Goal: Task Accomplishment & Management: Manage account settings

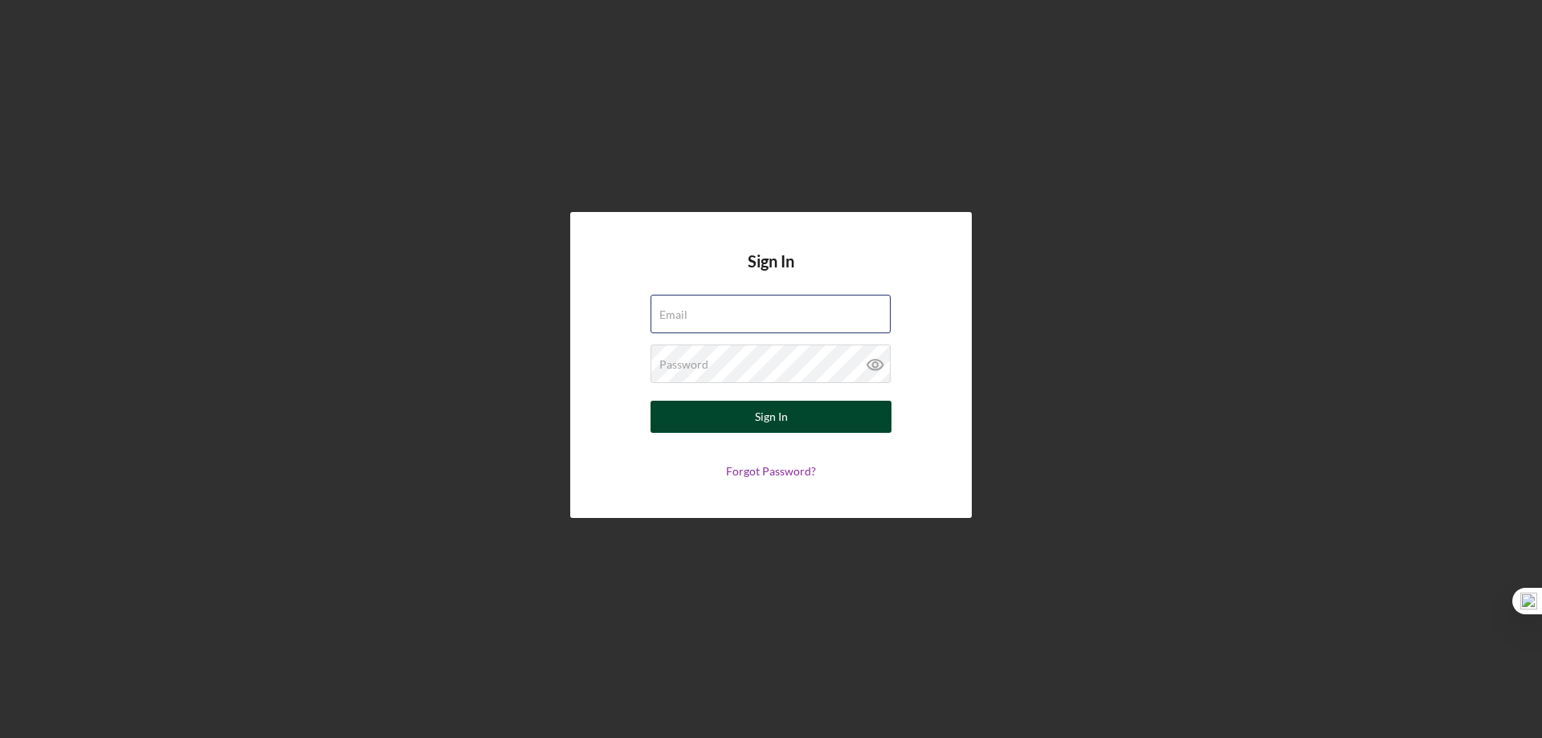
type input "rko@pcvmail.org"
click at [787, 414] on div "Sign In" at bounding box center [771, 417] width 33 height 32
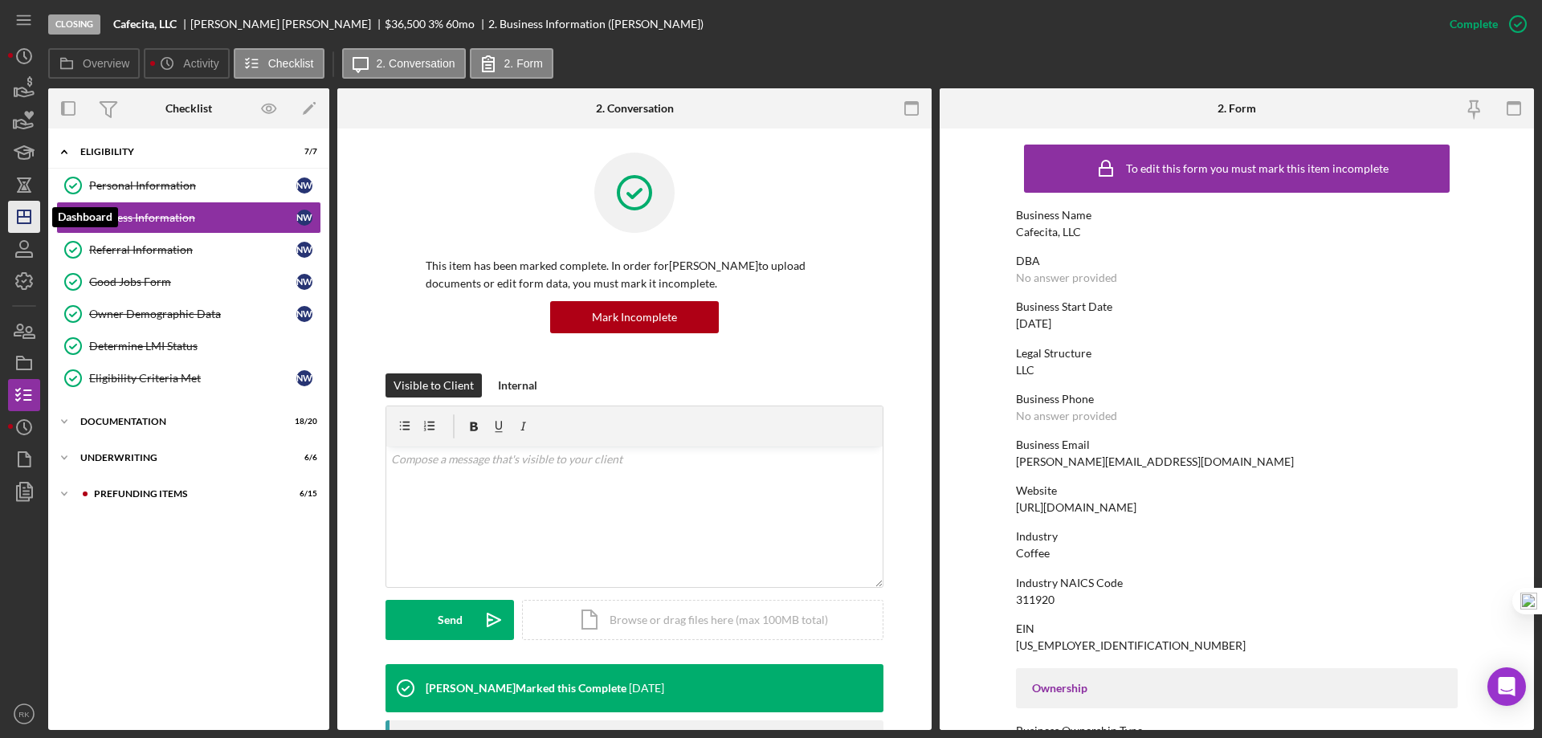
click at [28, 211] on polygon "button" at bounding box center [24, 216] width 13 height 13
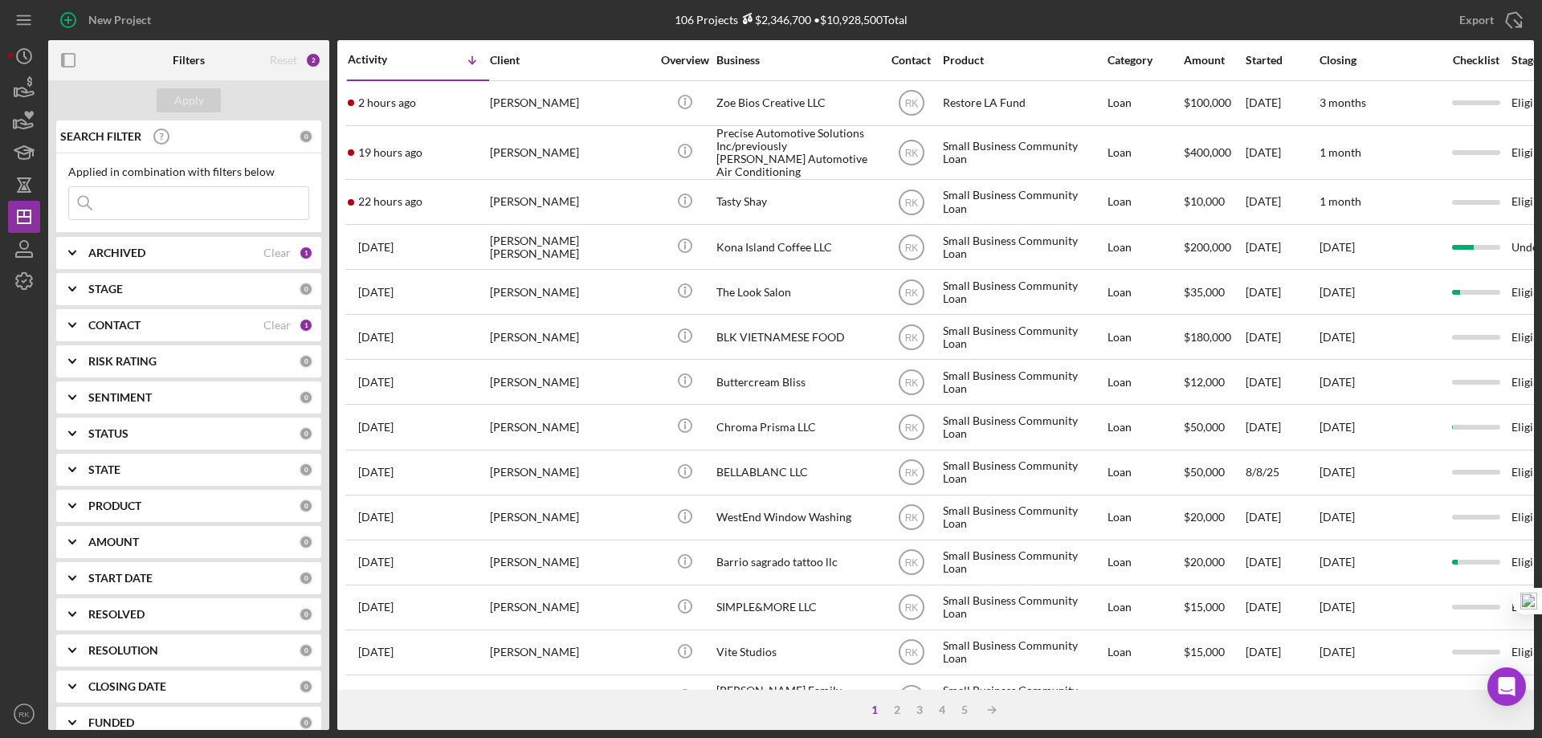
click at [74, 325] on polyline at bounding box center [72, 325] width 6 height 3
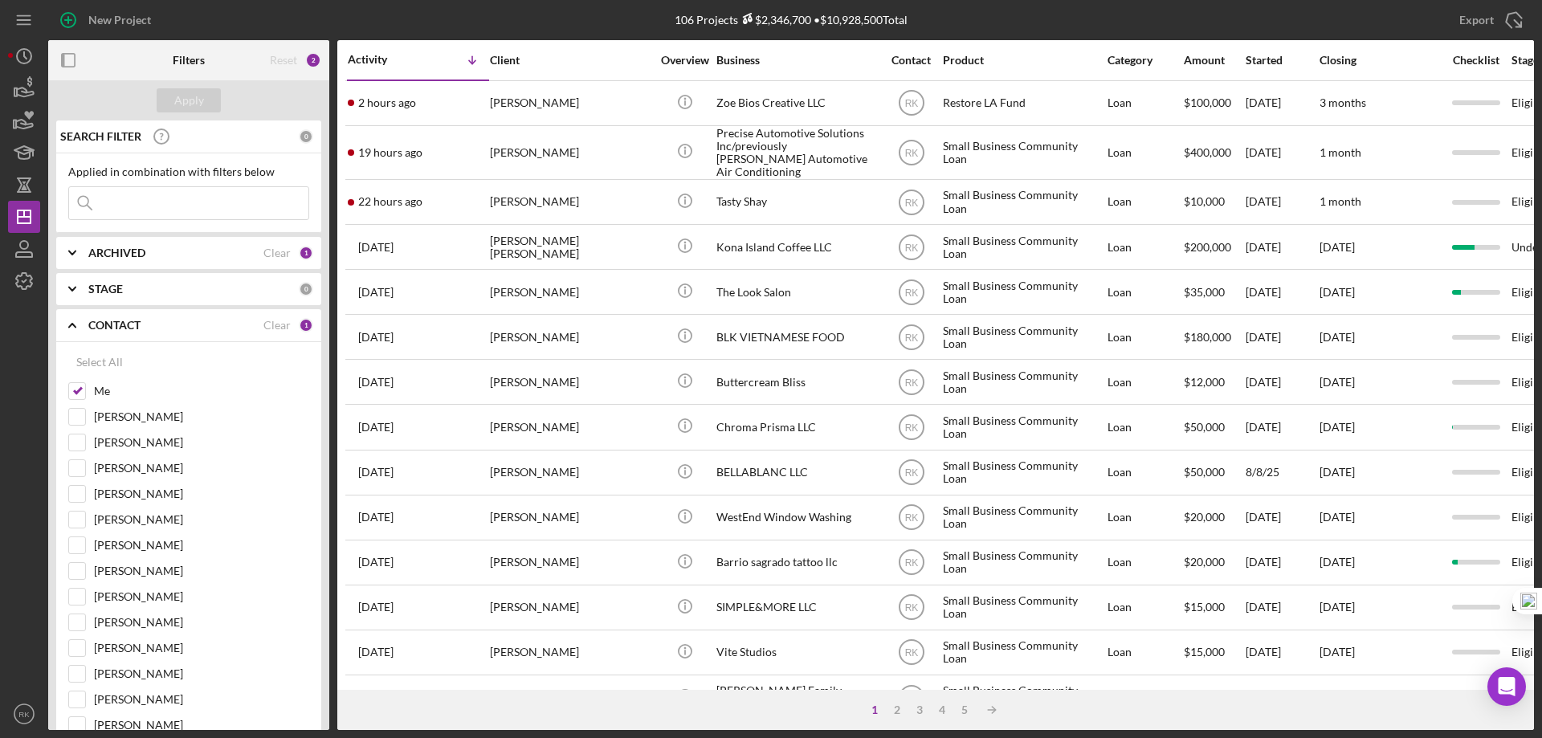
click at [74, 325] on polyline at bounding box center [72, 325] width 6 height 3
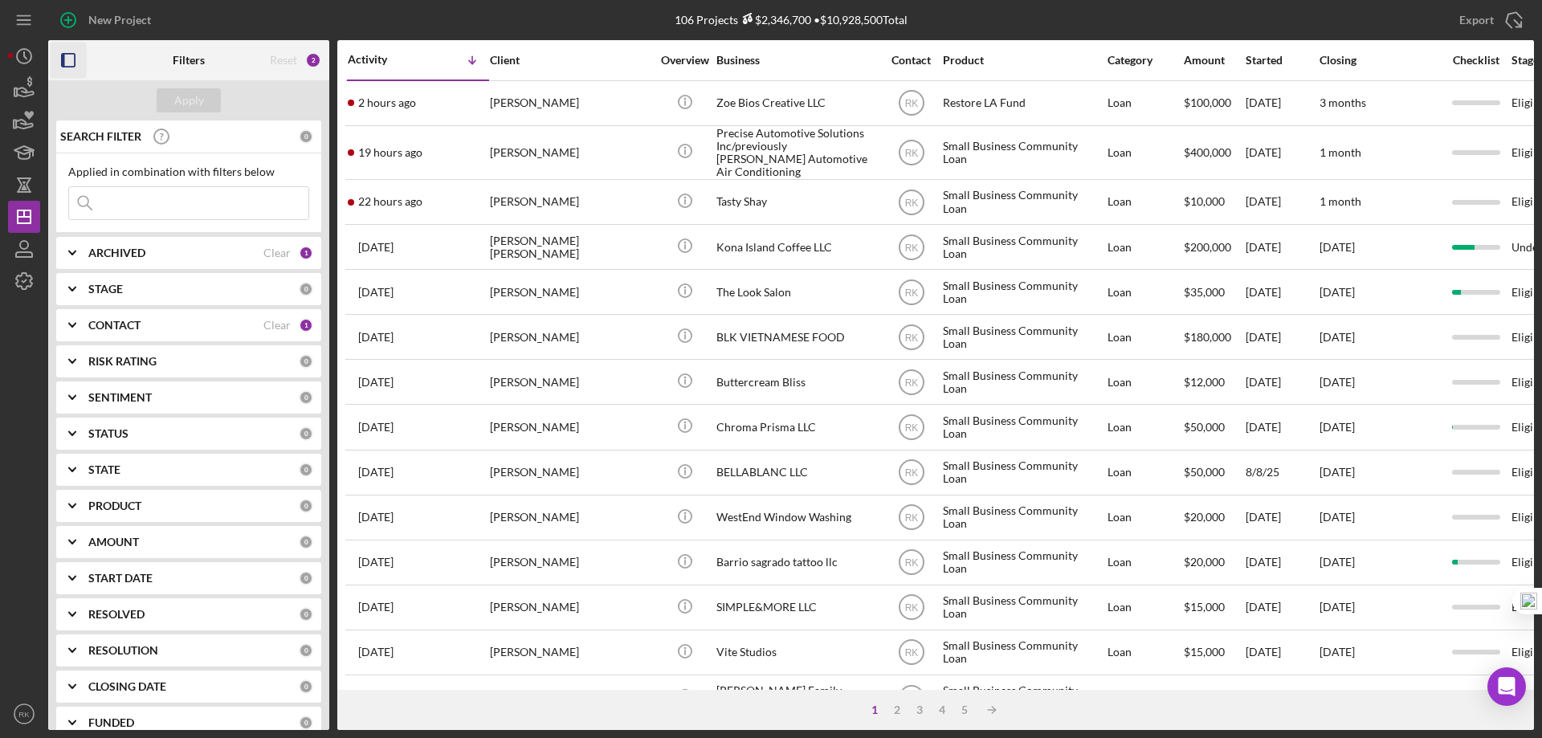
click at [73, 59] on icon "button" at bounding box center [69, 61] width 36 height 36
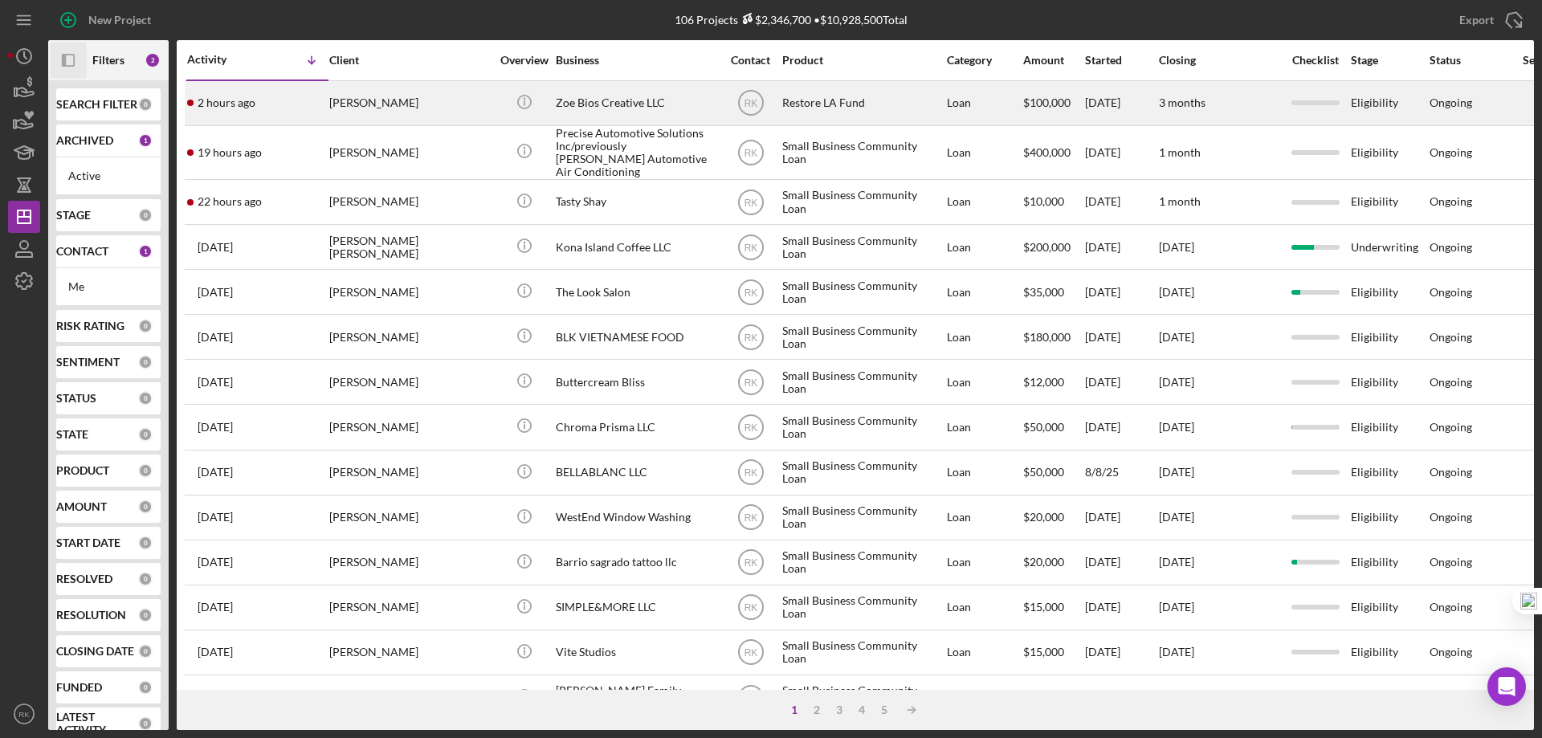
click at [594, 113] on div "Zoe Bios Creative LLC" at bounding box center [636, 103] width 161 height 43
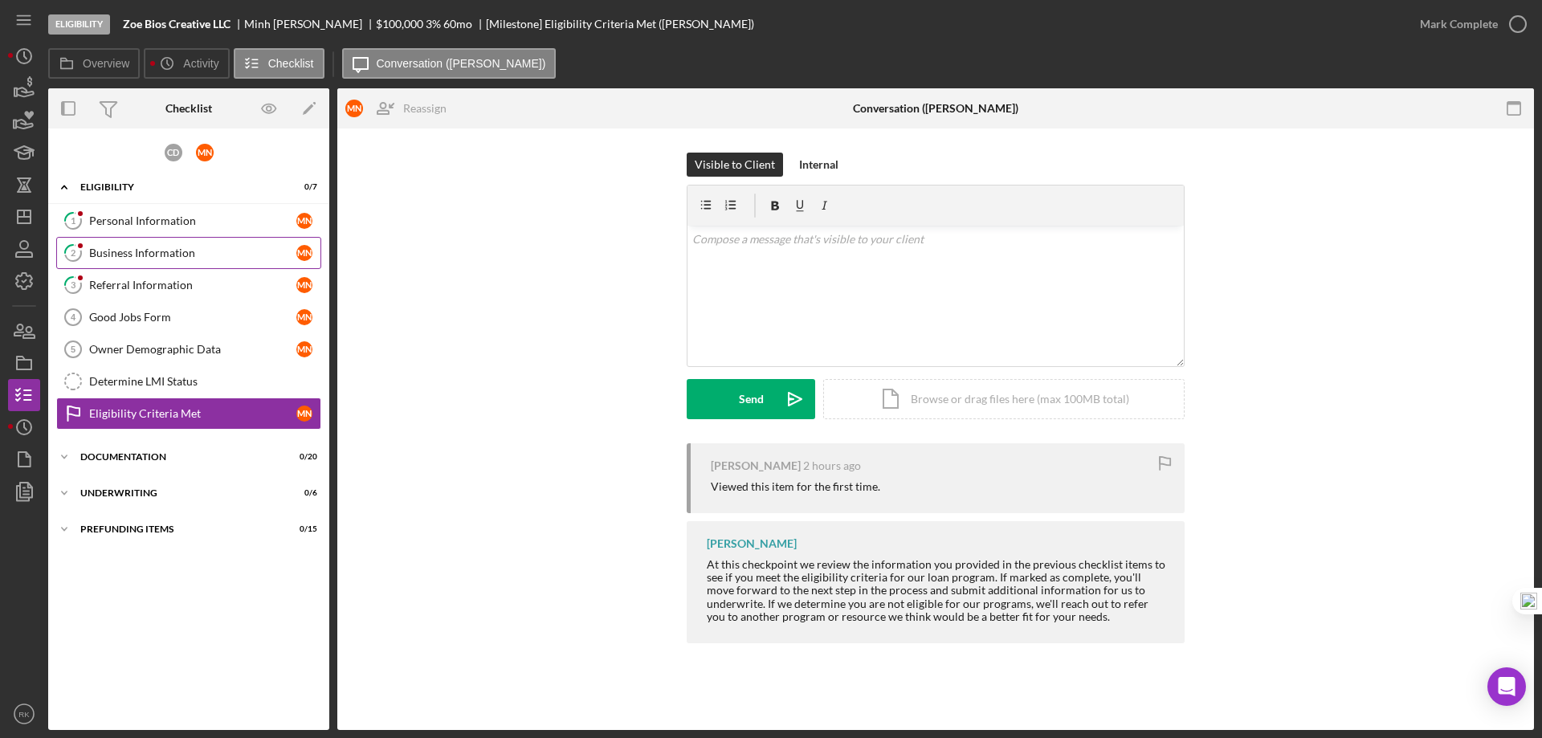
click at [141, 255] on div "Business Information" at bounding box center [192, 253] width 207 height 13
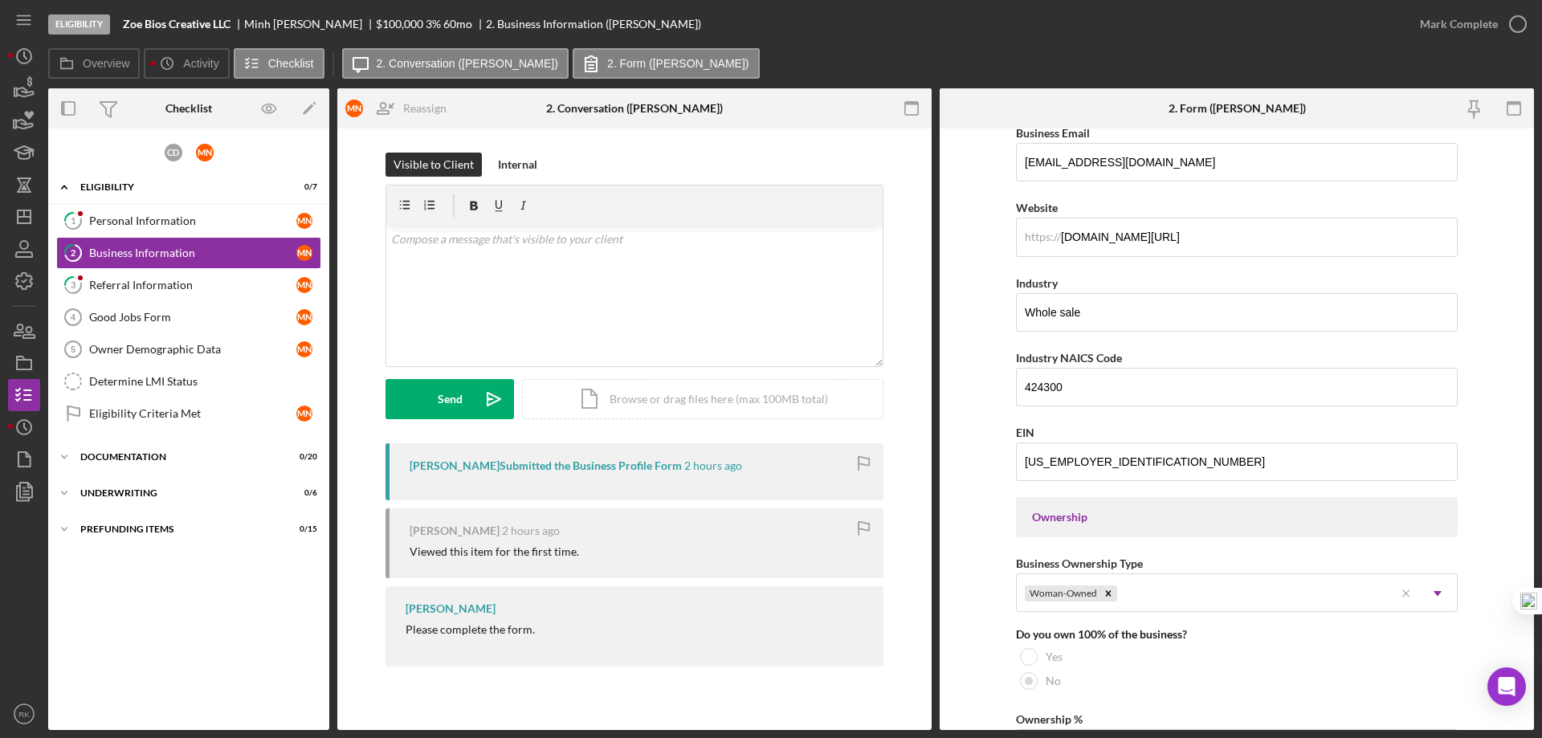
scroll to position [374, 0]
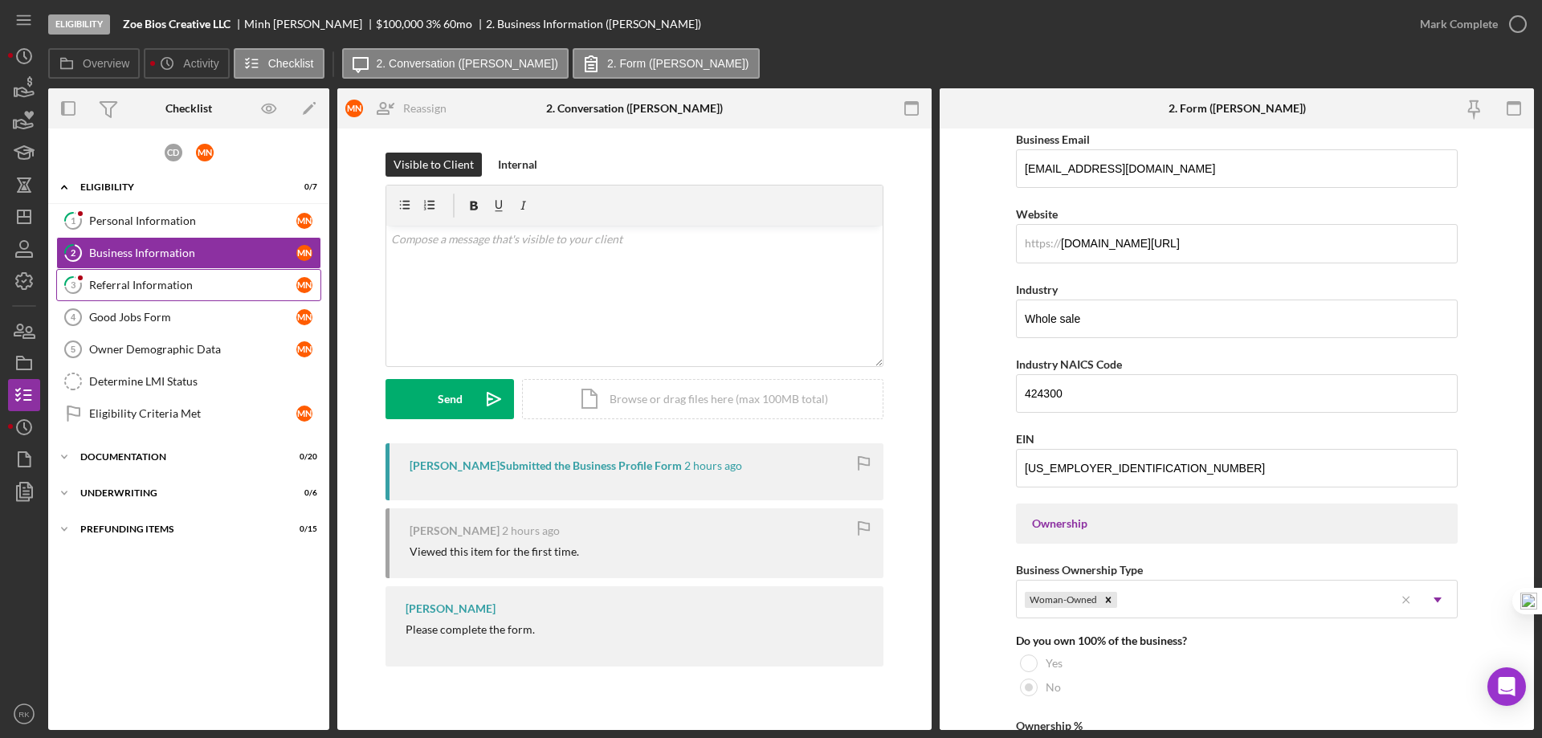
drag, startPoint x: 137, startPoint y: 288, endPoint x: 256, endPoint y: 291, distance: 119.7
click at [137, 288] on div "Referral Information" at bounding box center [192, 285] width 207 height 13
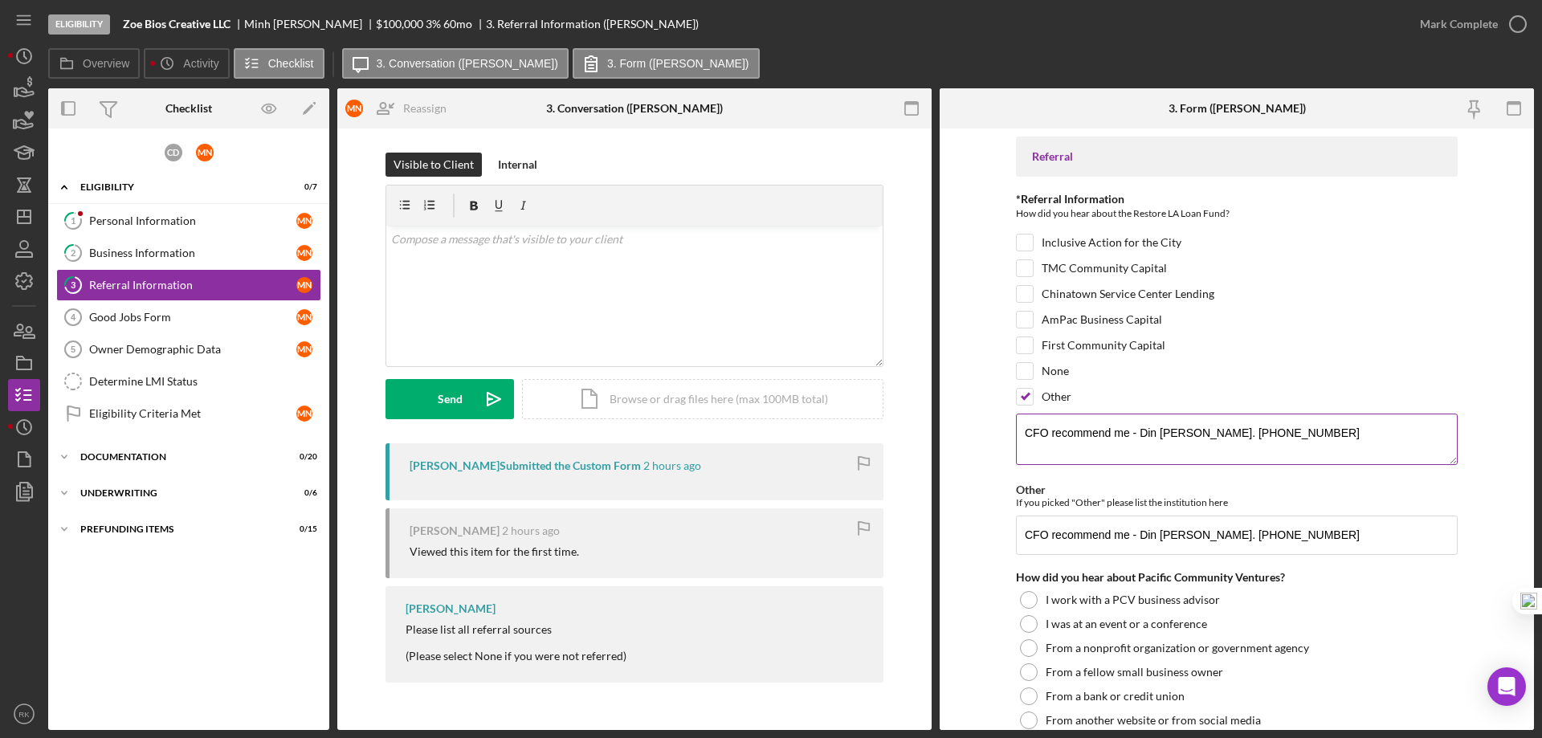
drag, startPoint x: 1021, startPoint y: 433, endPoint x: 1181, endPoint y: 435, distance: 159.9
click at [1181, 435] on textarea "CFO recommend me - Din Leib. (415) 888-2264" at bounding box center [1237, 439] width 442 height 51
click at [22, 222] on icon "Icon/Dashboard" at bounding box center [24, 217] width 40 height 40
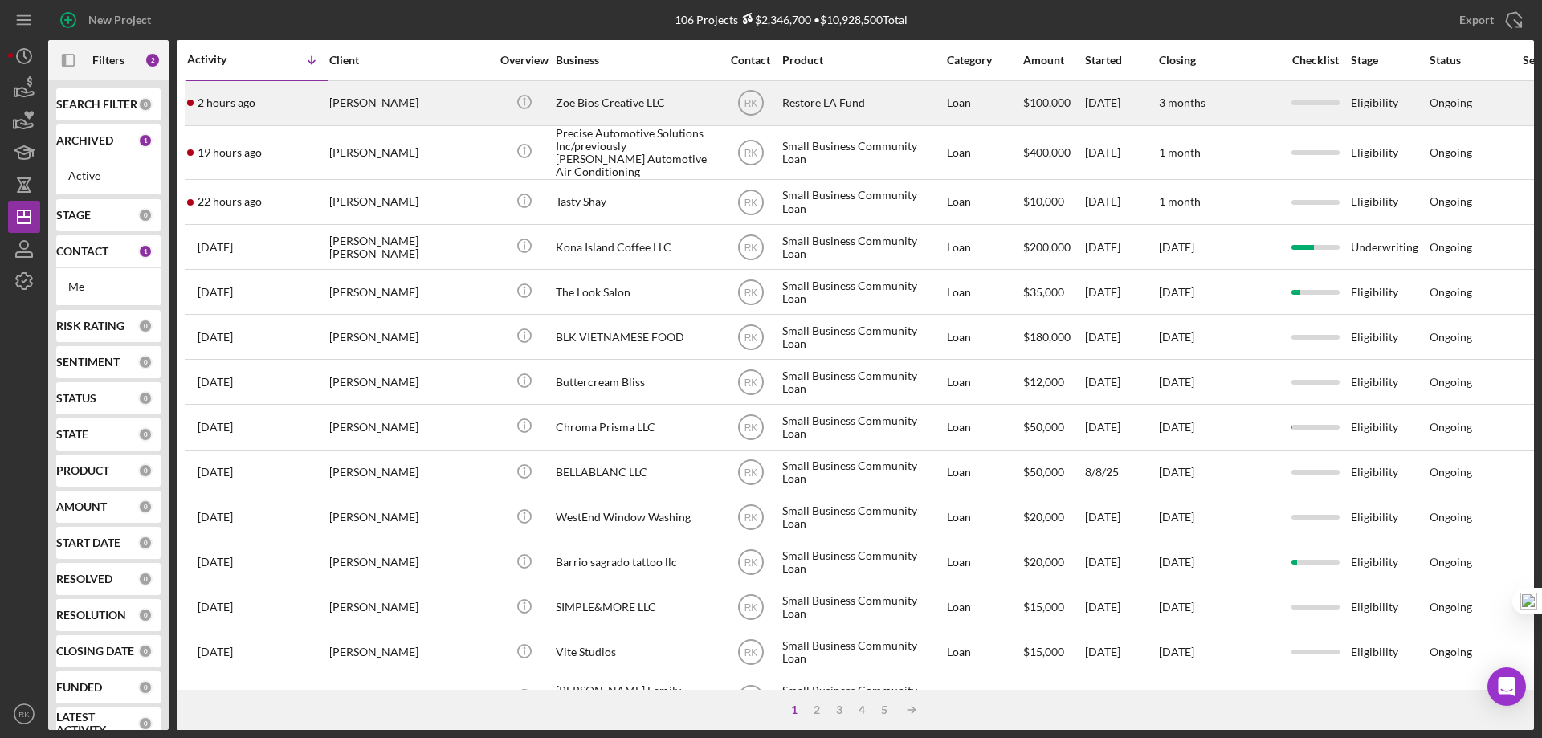
click at [603, 100] on div "Zoe Bios Creative LLC" at bounding box center [636, 103] width 161 height 43
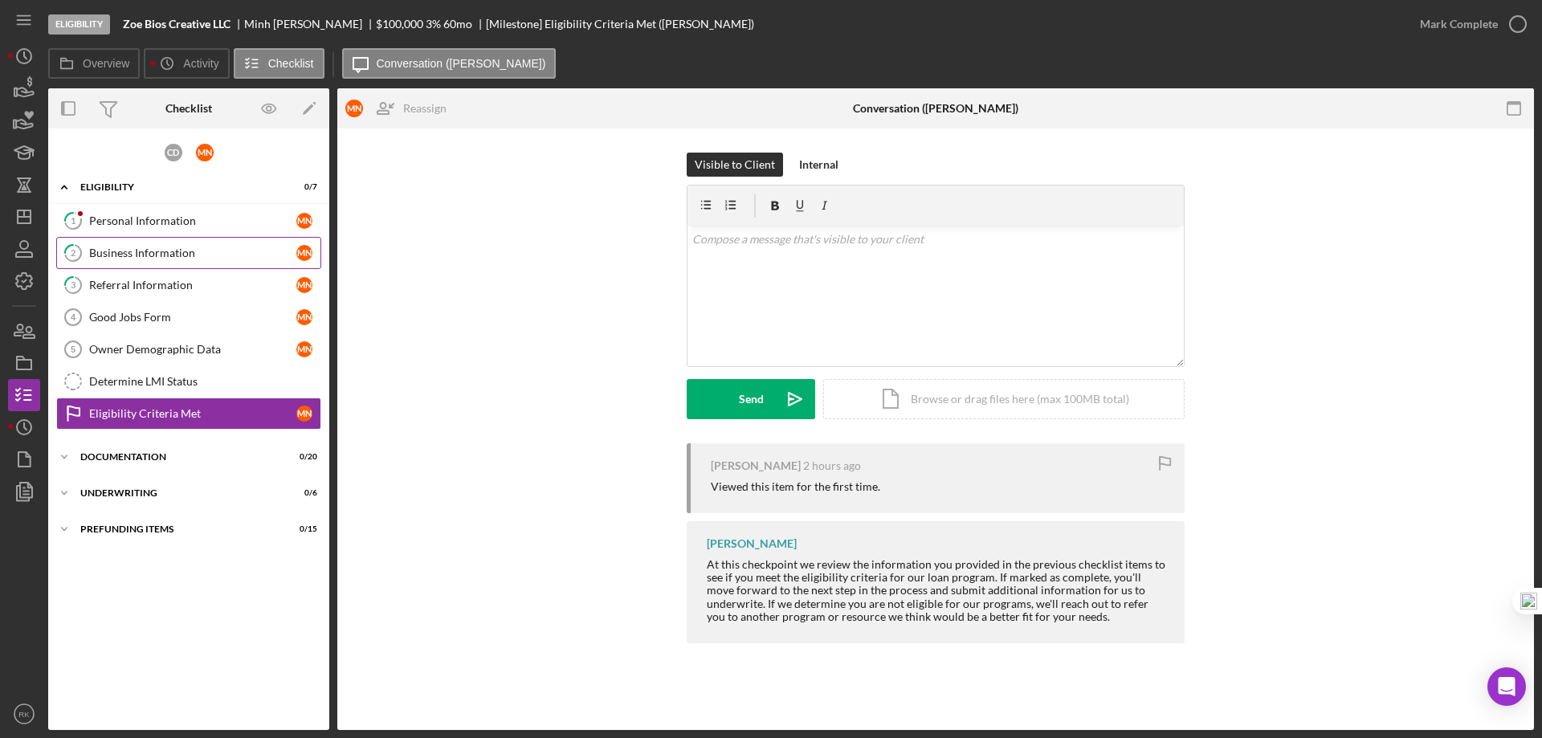
click at [164, 264] on link "2 Business Information M N" at bounding box center [188, 253] width 265 height 32
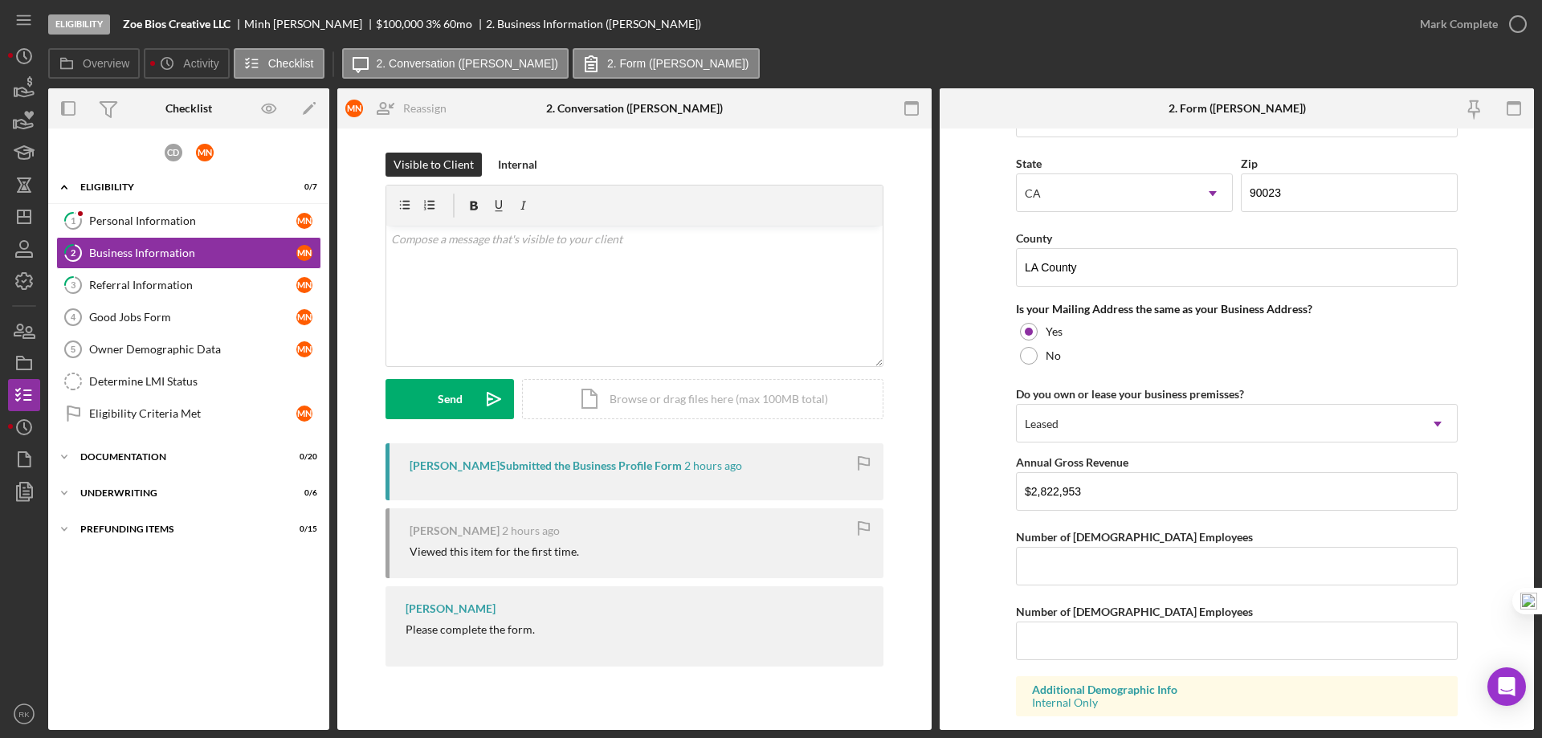
scroll to position [1393, 0]
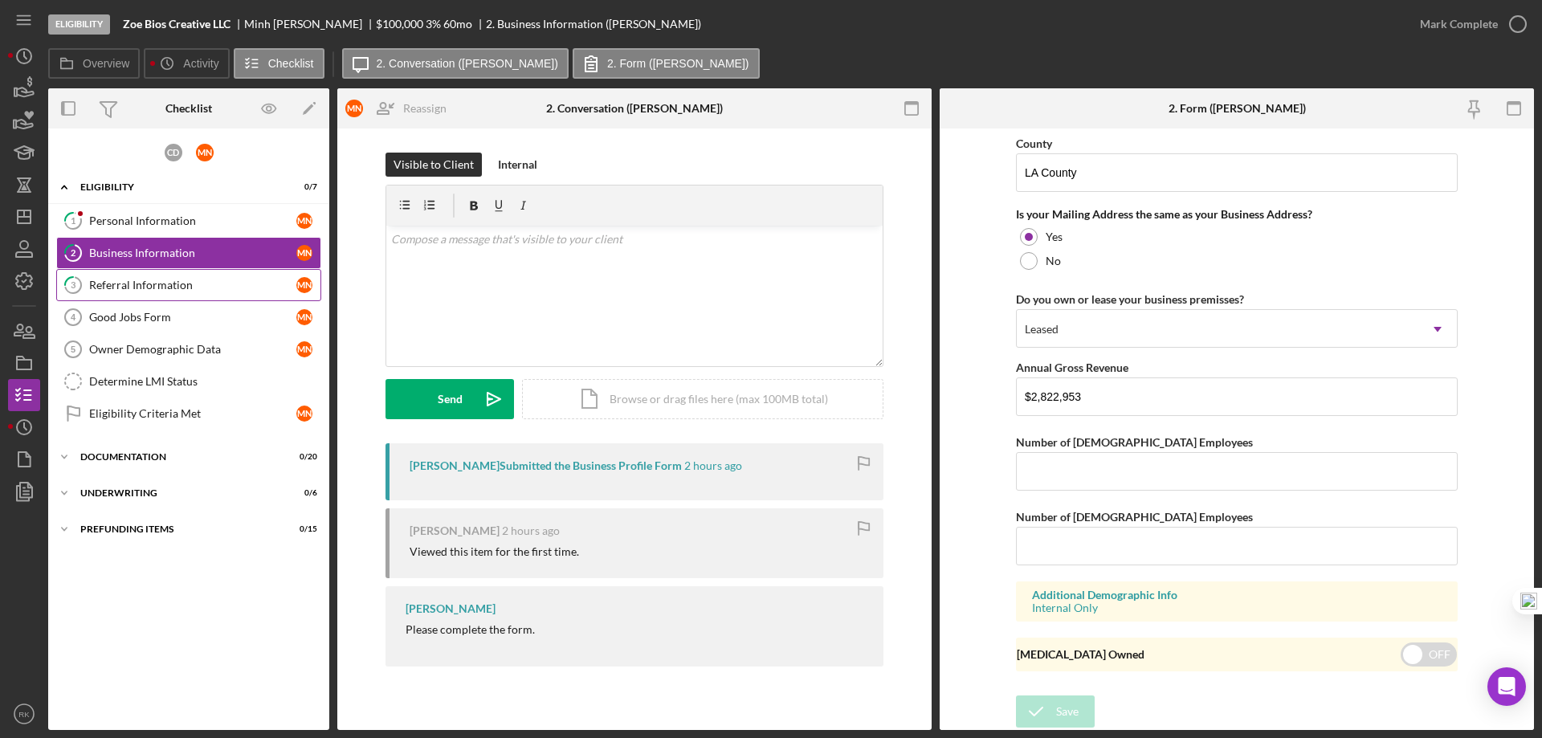
click at [162, 283] on div "Referral Information" at bounding box center [192, 285] width 207 height 13
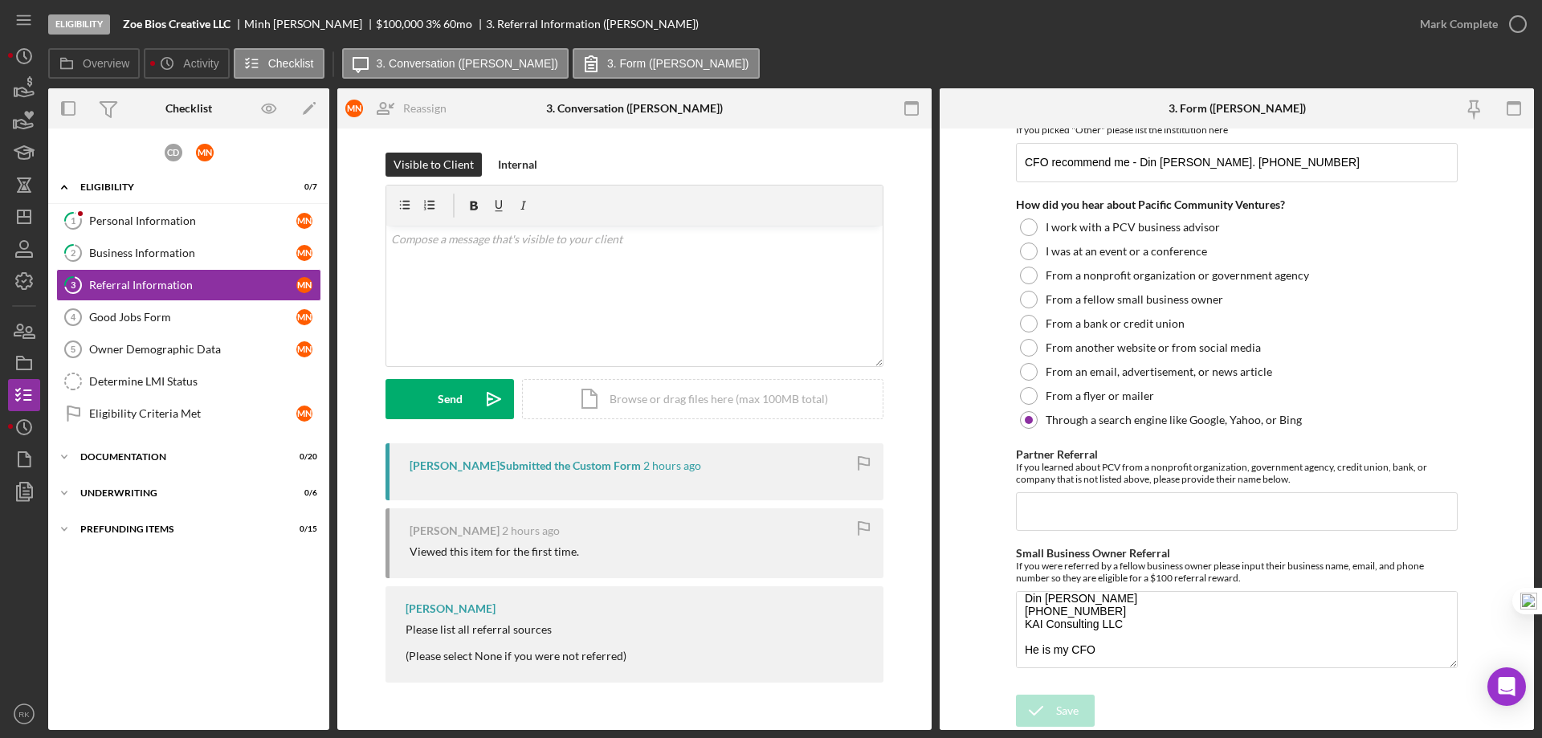
scroll to position [13, 0]
click at [38, 217] on icon "Icon/Dashboard" at bounding box center [24, 217] width 40 height 40
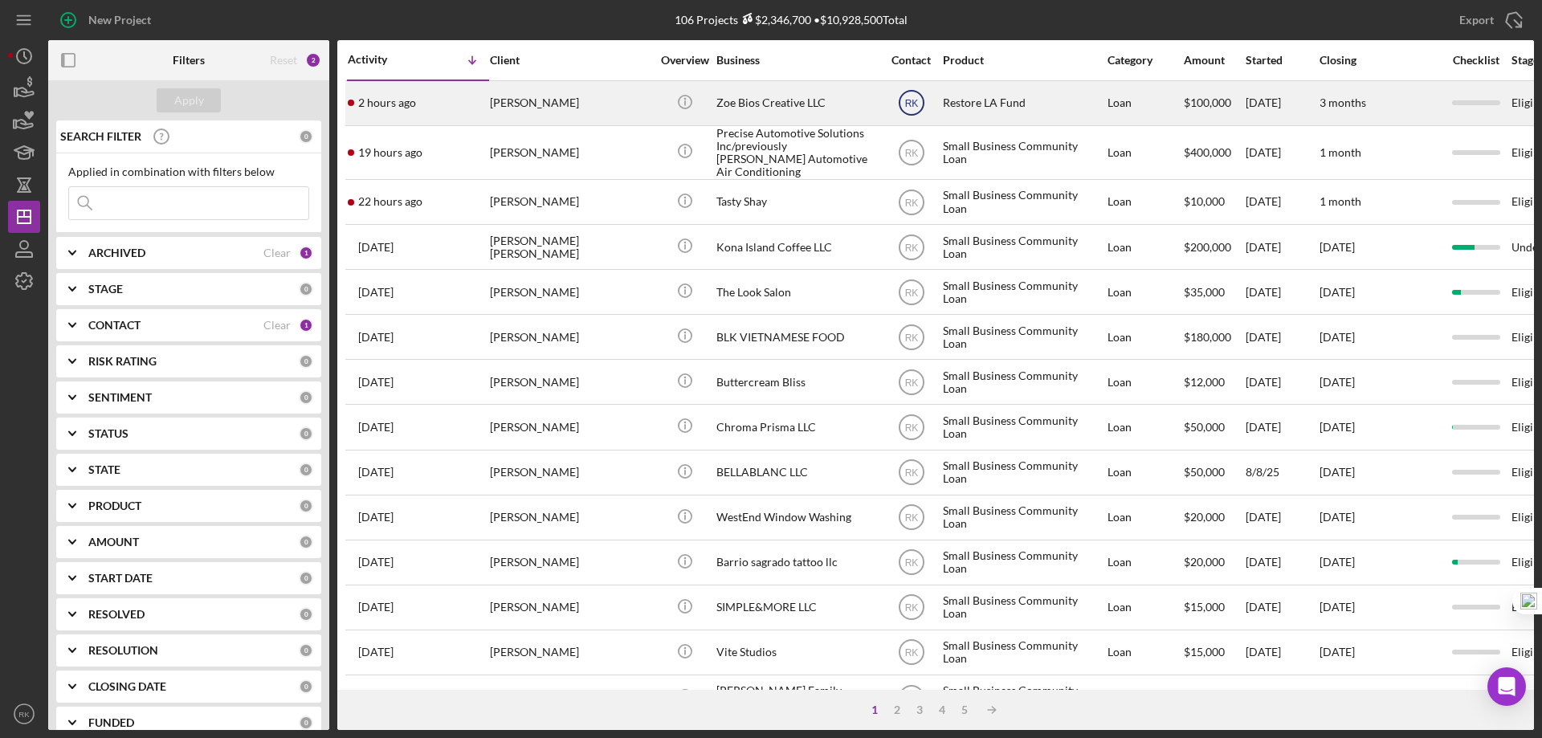
drag, startPoint x: 910, startPoint y: 102, endPoint x: 914, endPoint y: 124, distance: 22.1
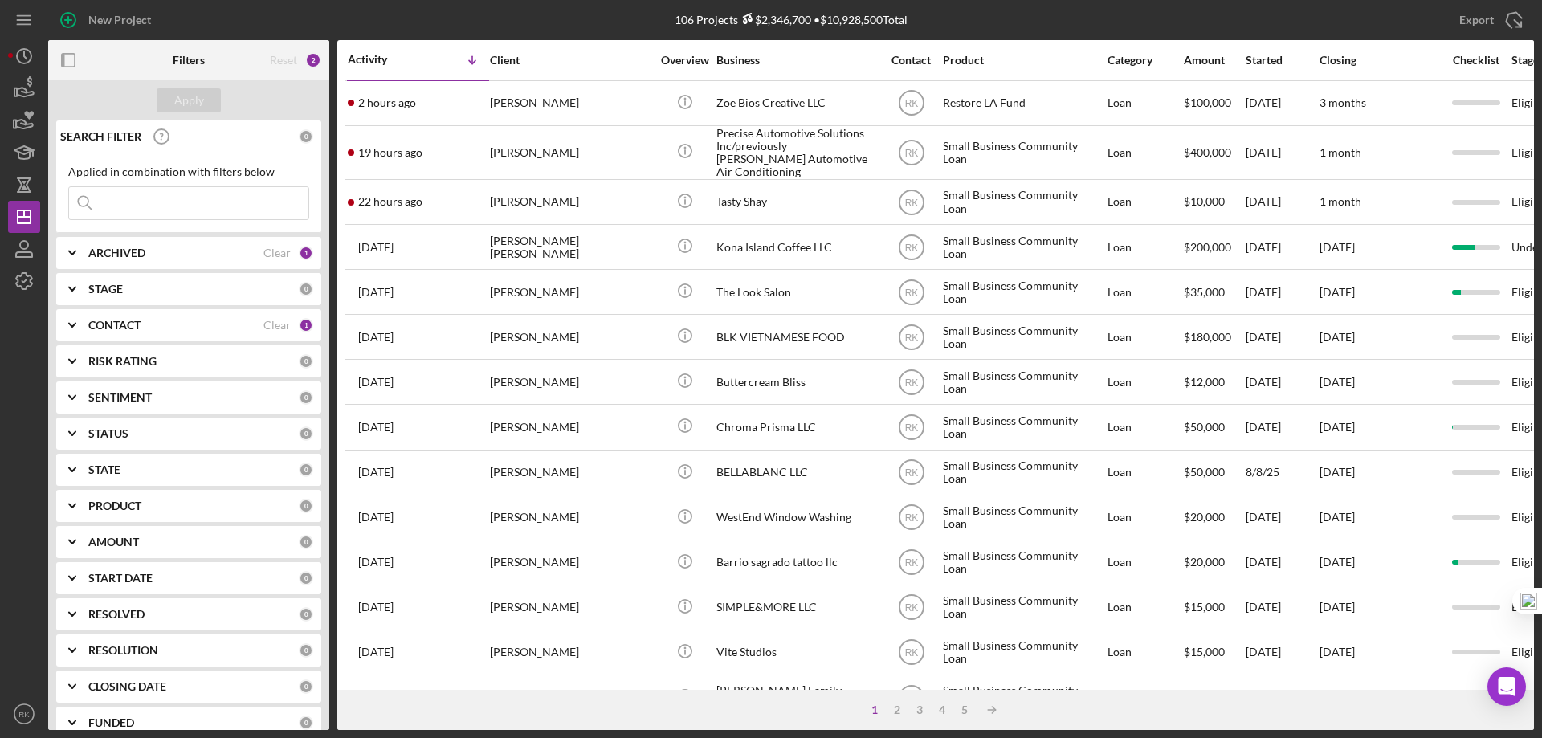
click at [910, 102] on text "RK" at bounding box center [911, 103] width 14 height 11
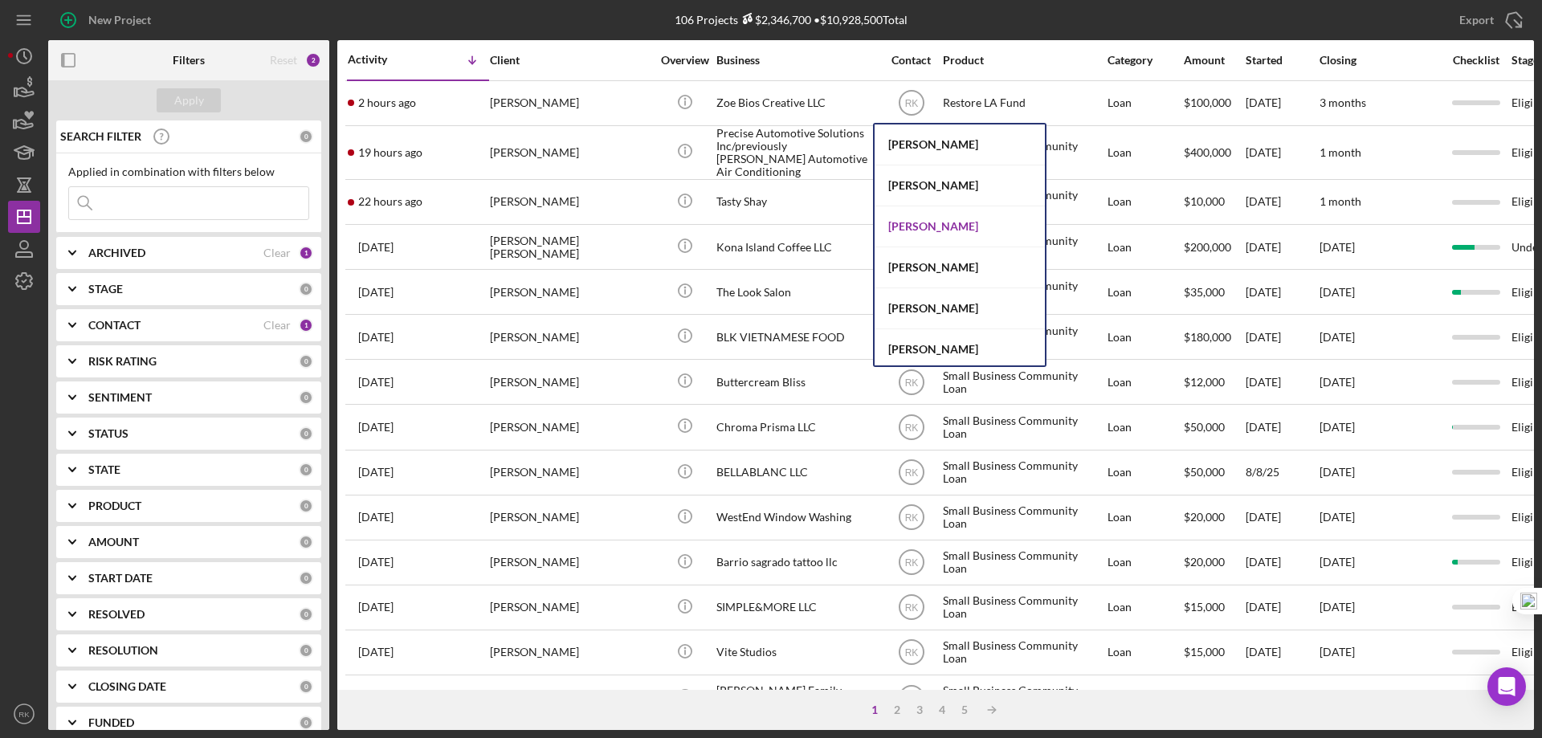
scroll to position [615, 0]
click at [938, 221] on div "Cassandra Cervera" at bounding box center [960, 226] width 170 height 41
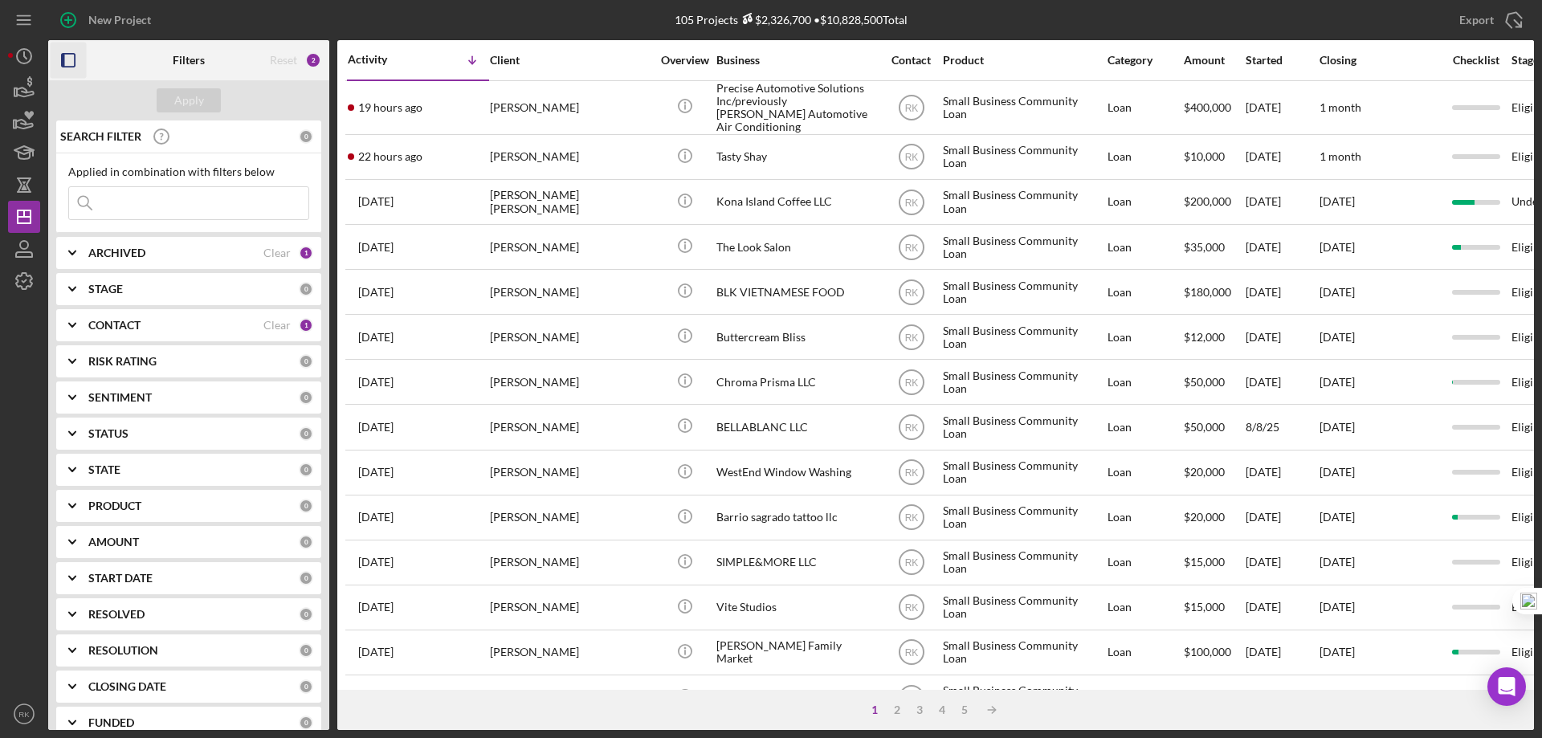
click at [75, 57] on rect "button" at bounding box center [68, 60] width 13 height 13
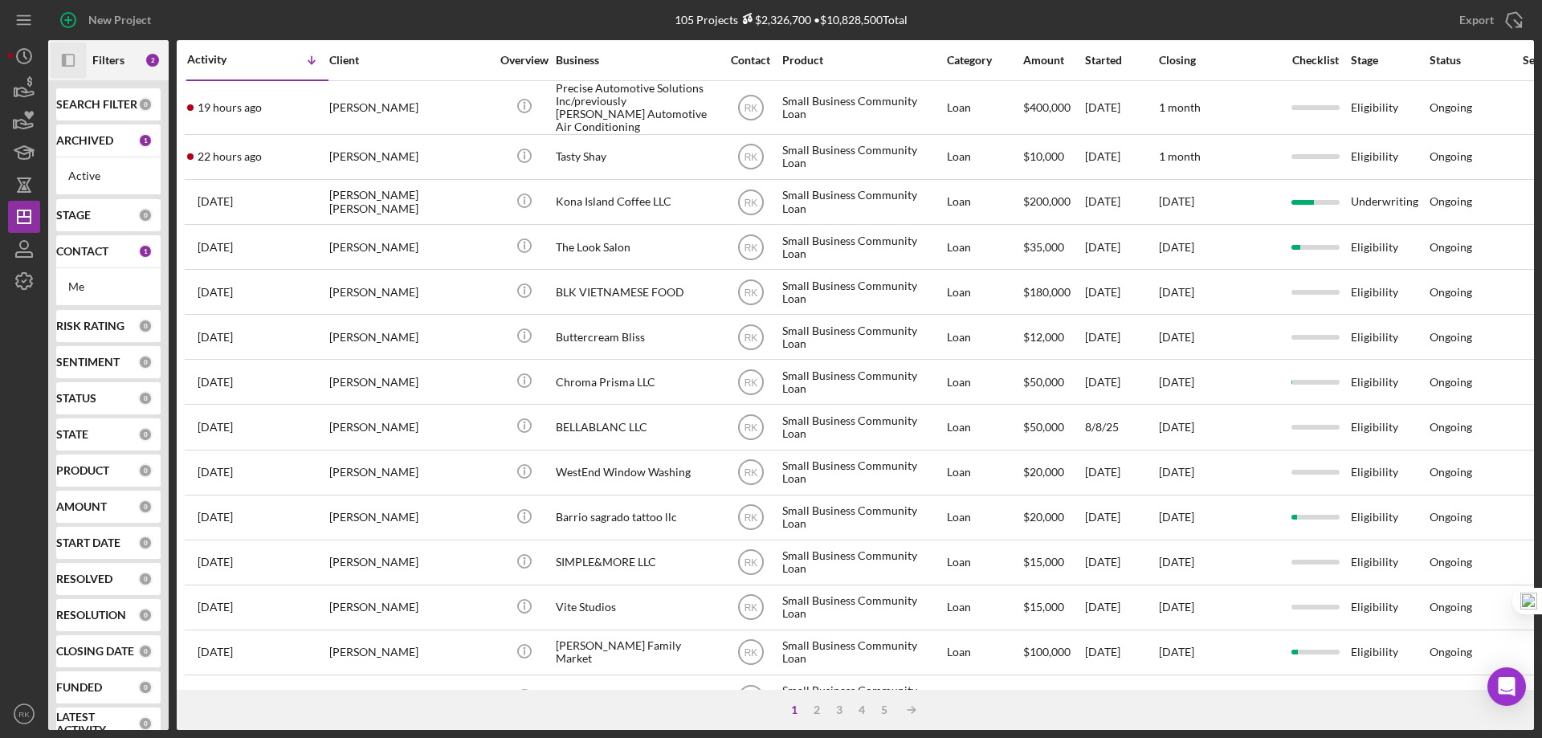
drag, startPoint x: 70, startPoint y: 255, endPoint x: 93, endPoint y: 292, distance: 43.7
click at [70, 255] on b "CONTACT" at bounding box center [82, 251] width 52 height 13
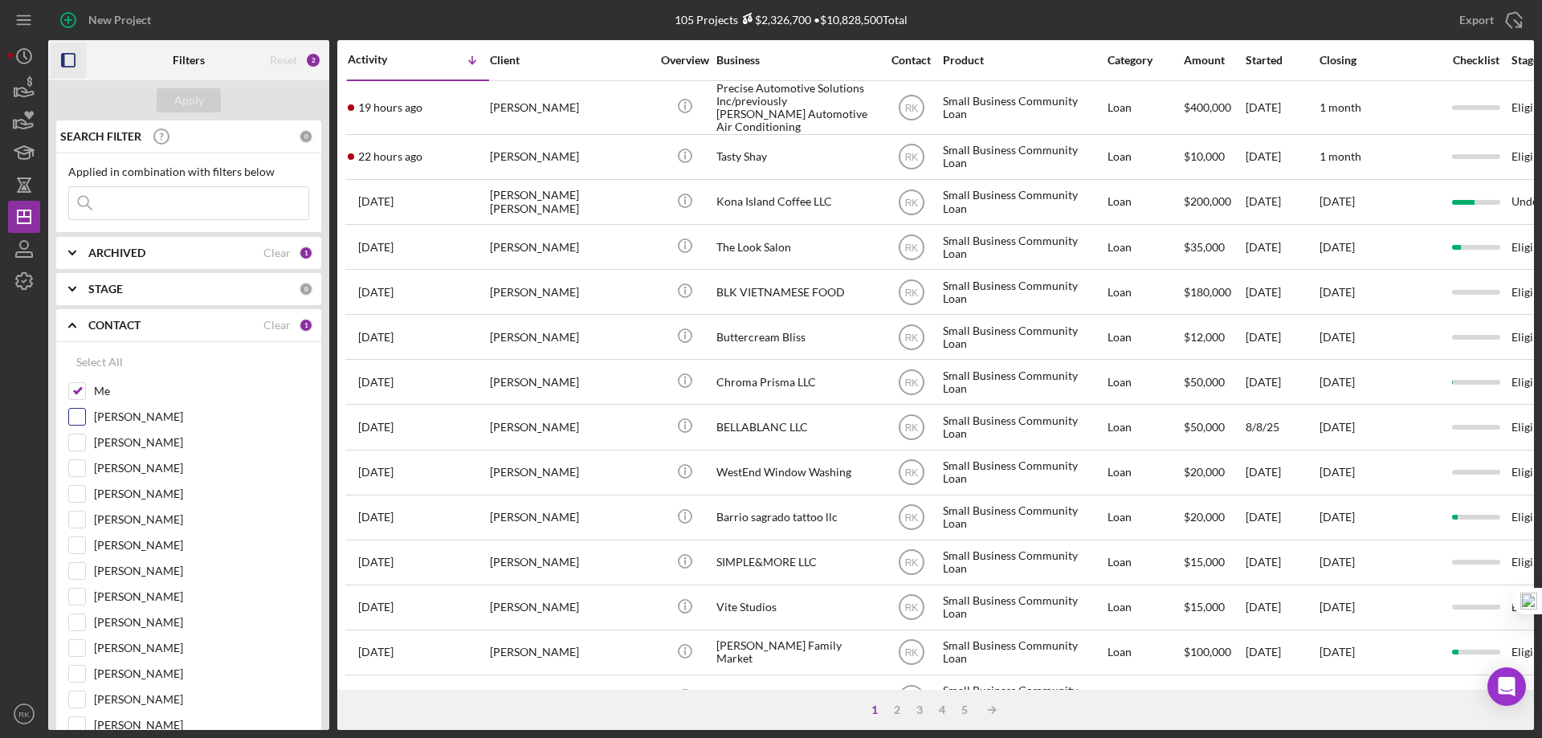
drag, startPoint x: 74, startPoint y: 393, endPoint x: 79, endPoint y: 416, distance: 23.8
click at [75, 393] on input "Me" at bounding box center [77, 391] width 16 height 16
checkbox input "false"
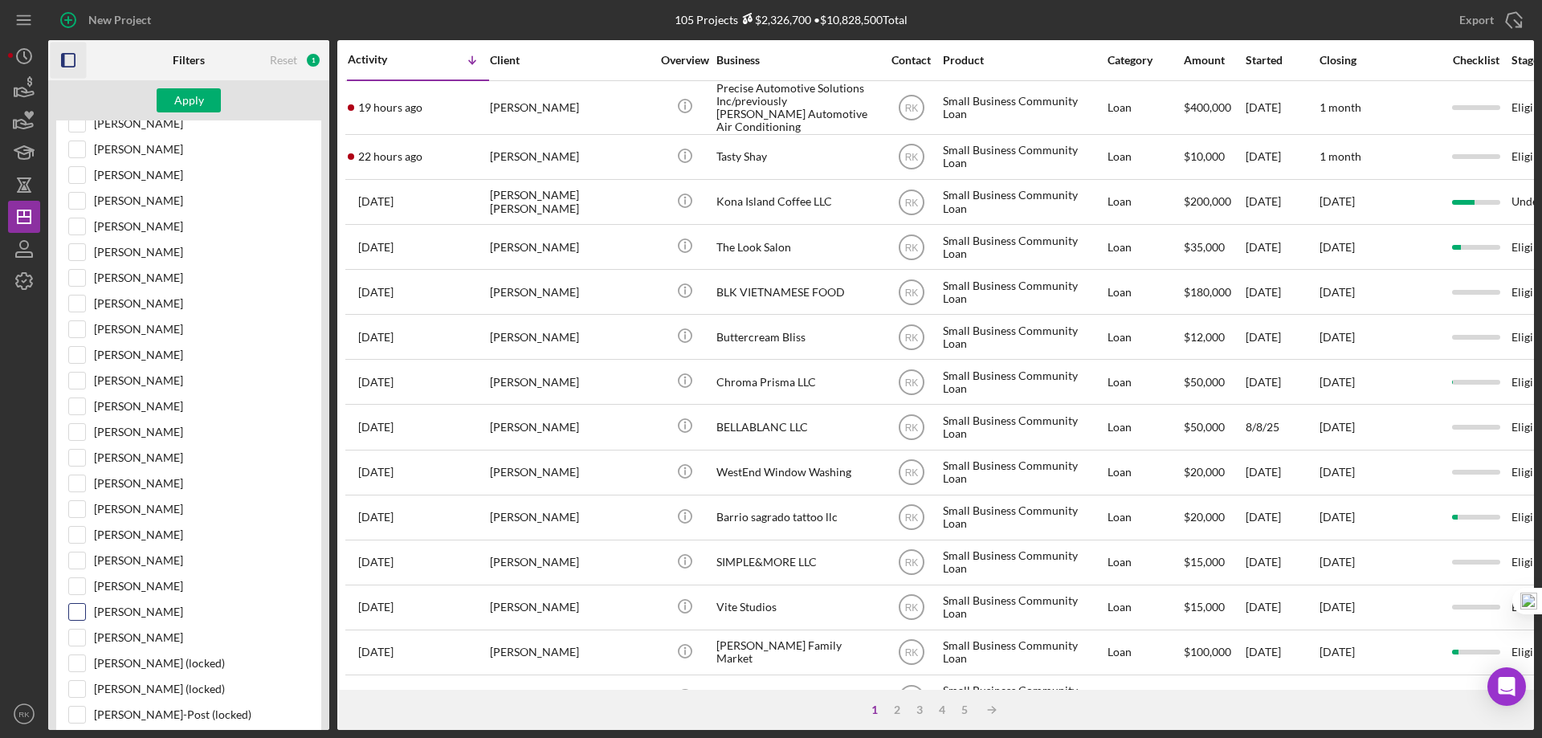
click at [77, 618] on input "Alberto Enriquez" at bounding box center [77, 612] width 16 height 16
click at [202, 96] on div "Apply" at bounding box center [189, 100] width 30 height 24
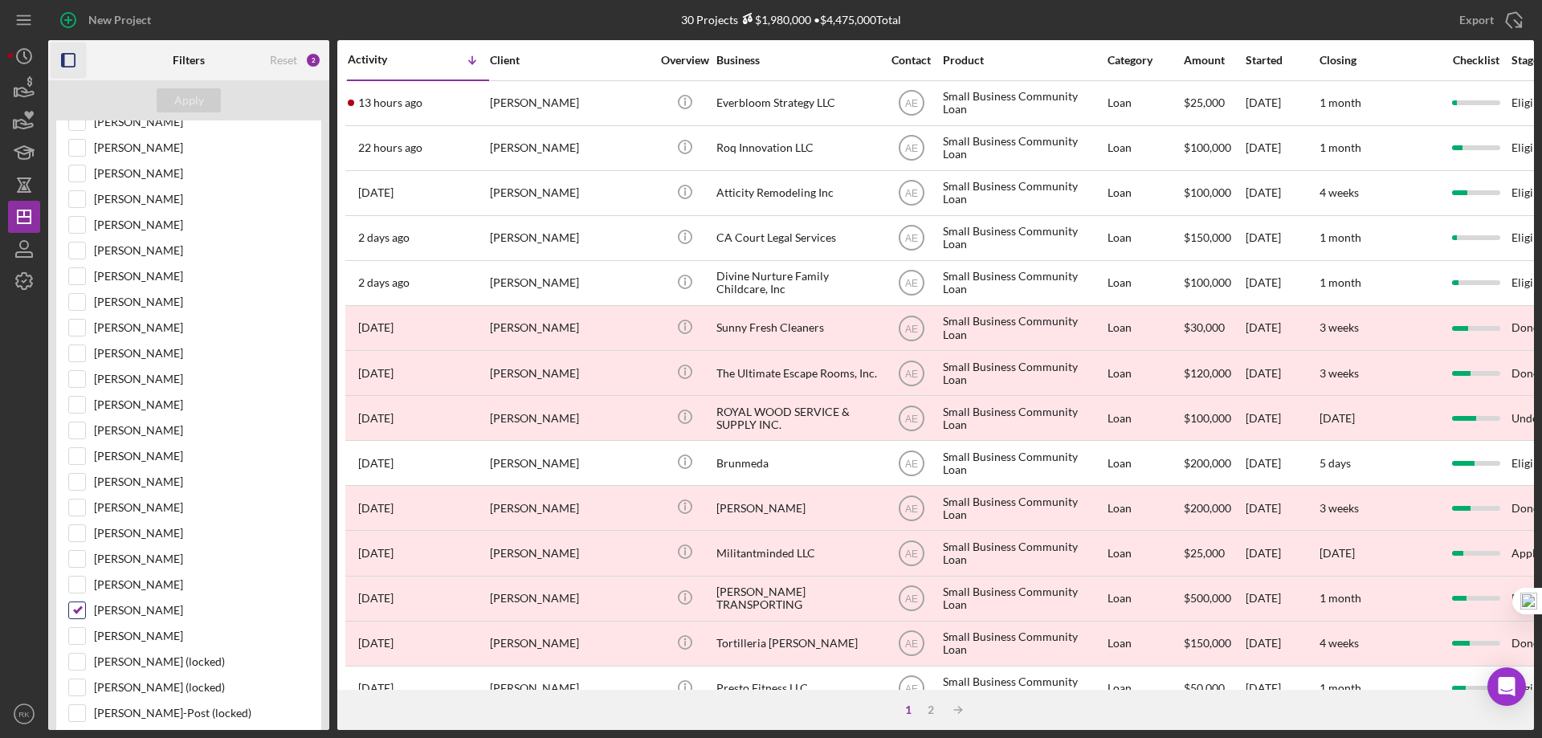
click at [74, 610] on input "Alberto Enriquez" at bounding box center [77, 610] width 16 height 16
checkbox input "false"
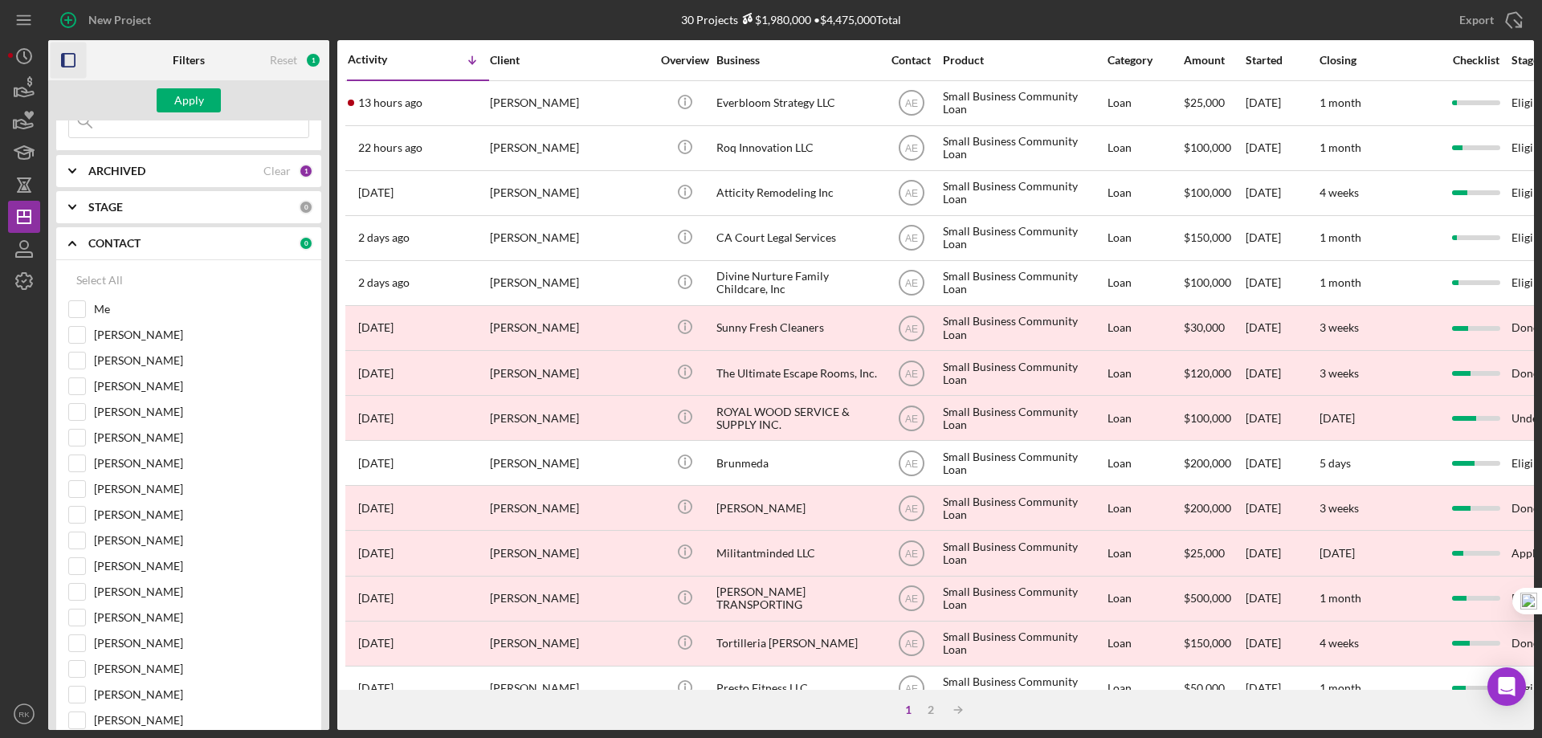
scroll to position [81, 0]
click at [94, 177] on b "ARCHIVED" at bounding box center [116, 171] width 57 height 13
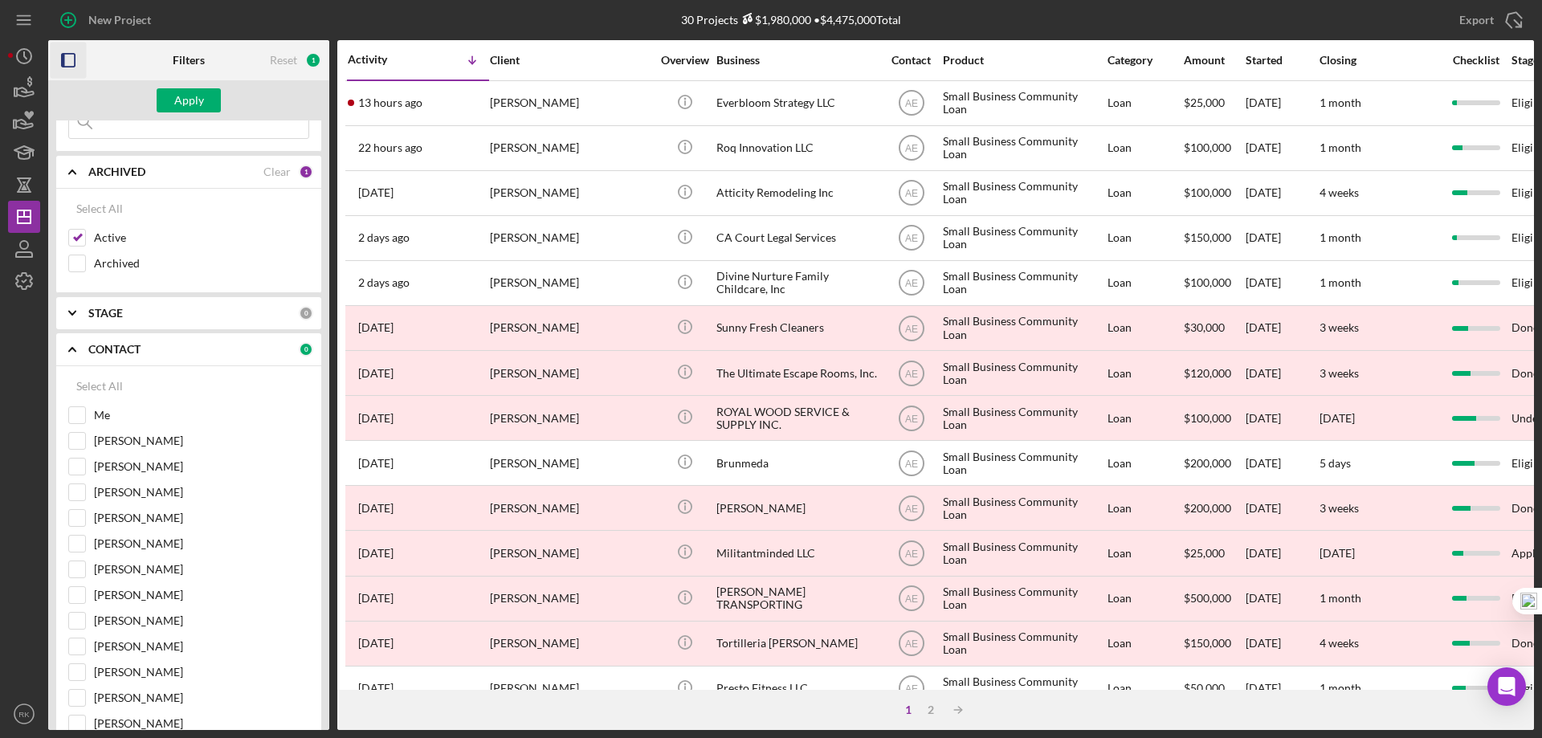
click at [94, 177] on b "ARCHIVED" at bounding box center [116, 171] width 57 height 13
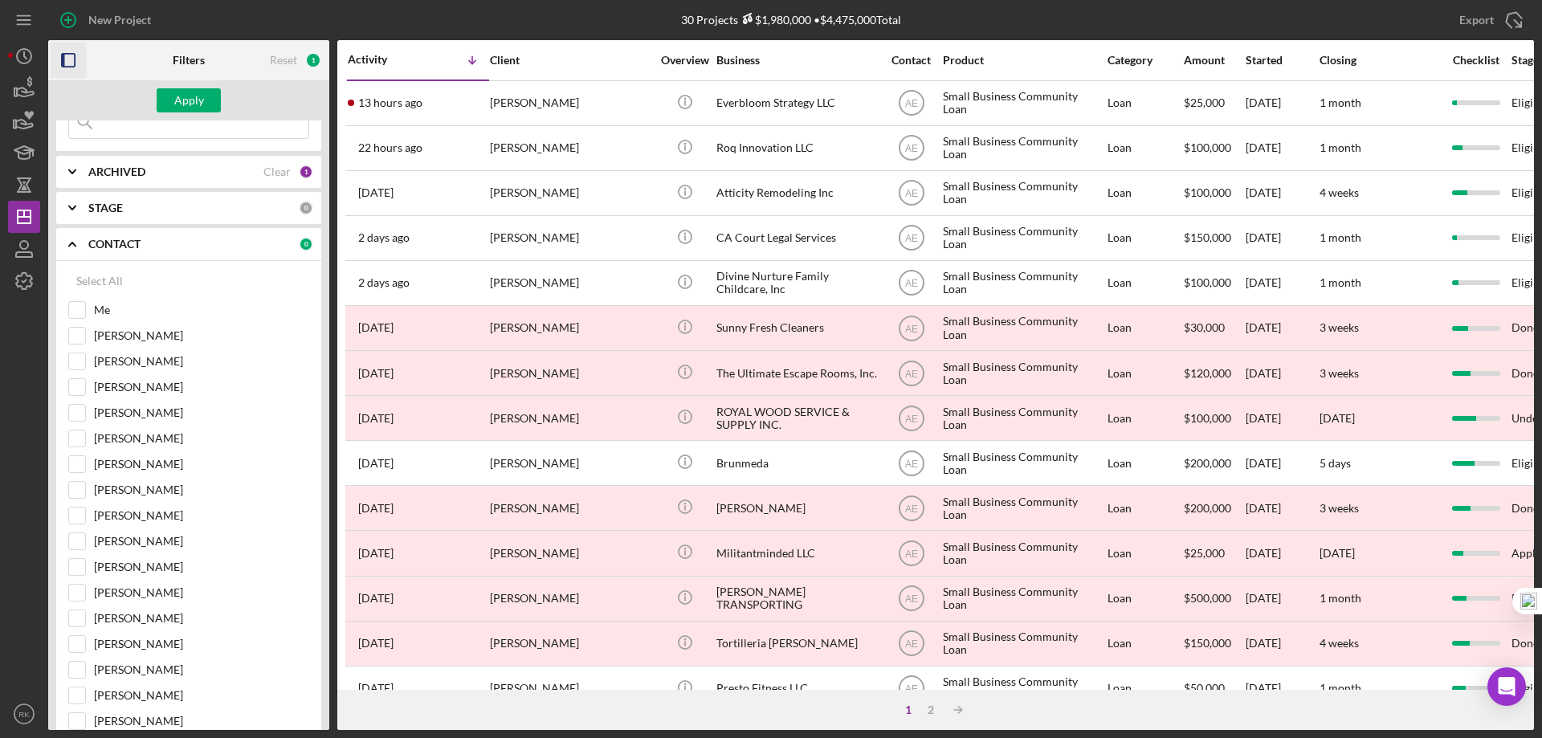
click at [67, 65] on icon "button" at bounding box center [69, 61] width 36 height 36
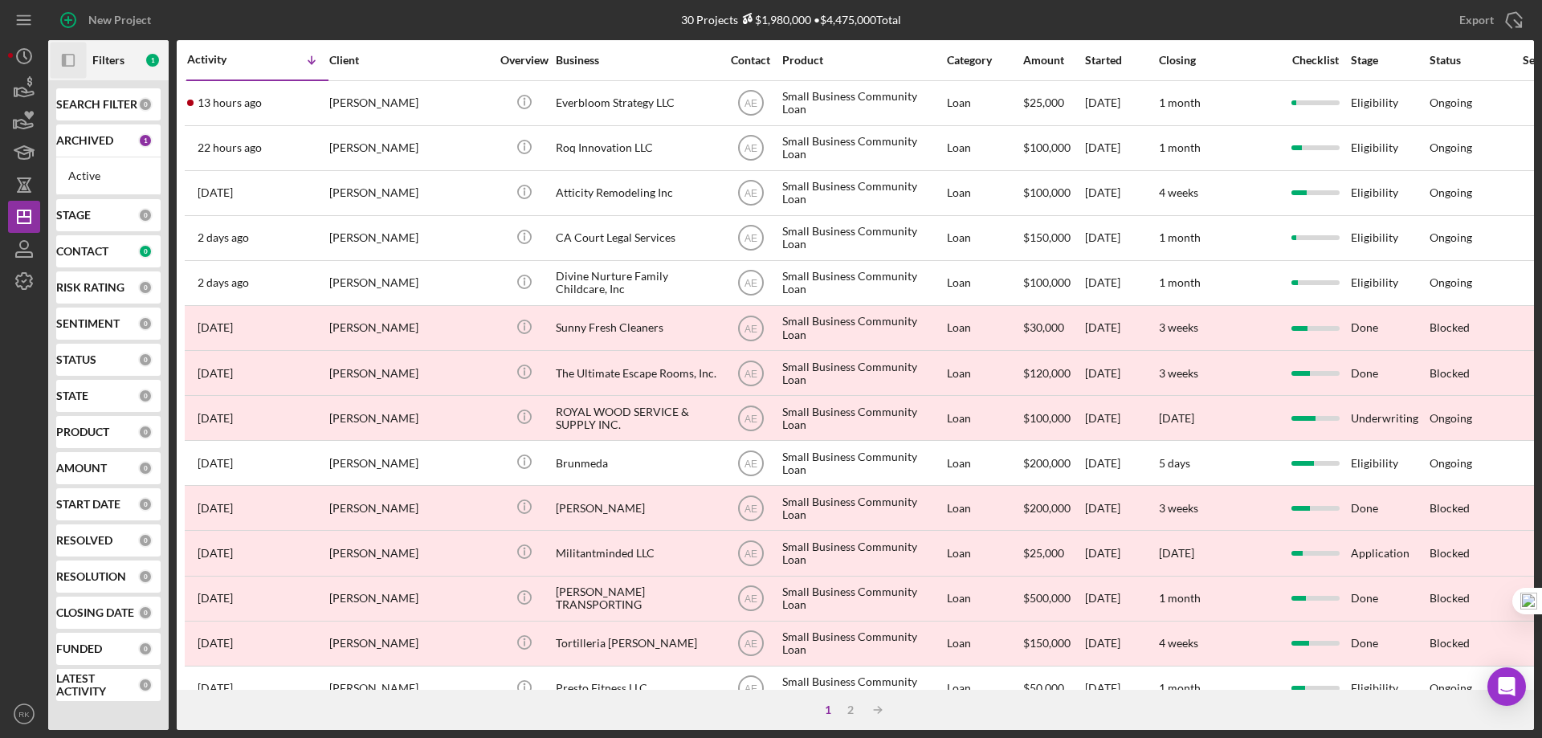
scroll to position [0, 0]
click at [67, 64] on icon "Icon/Panel Side Expand" at bounding box center [69, 61] width 36 height 36
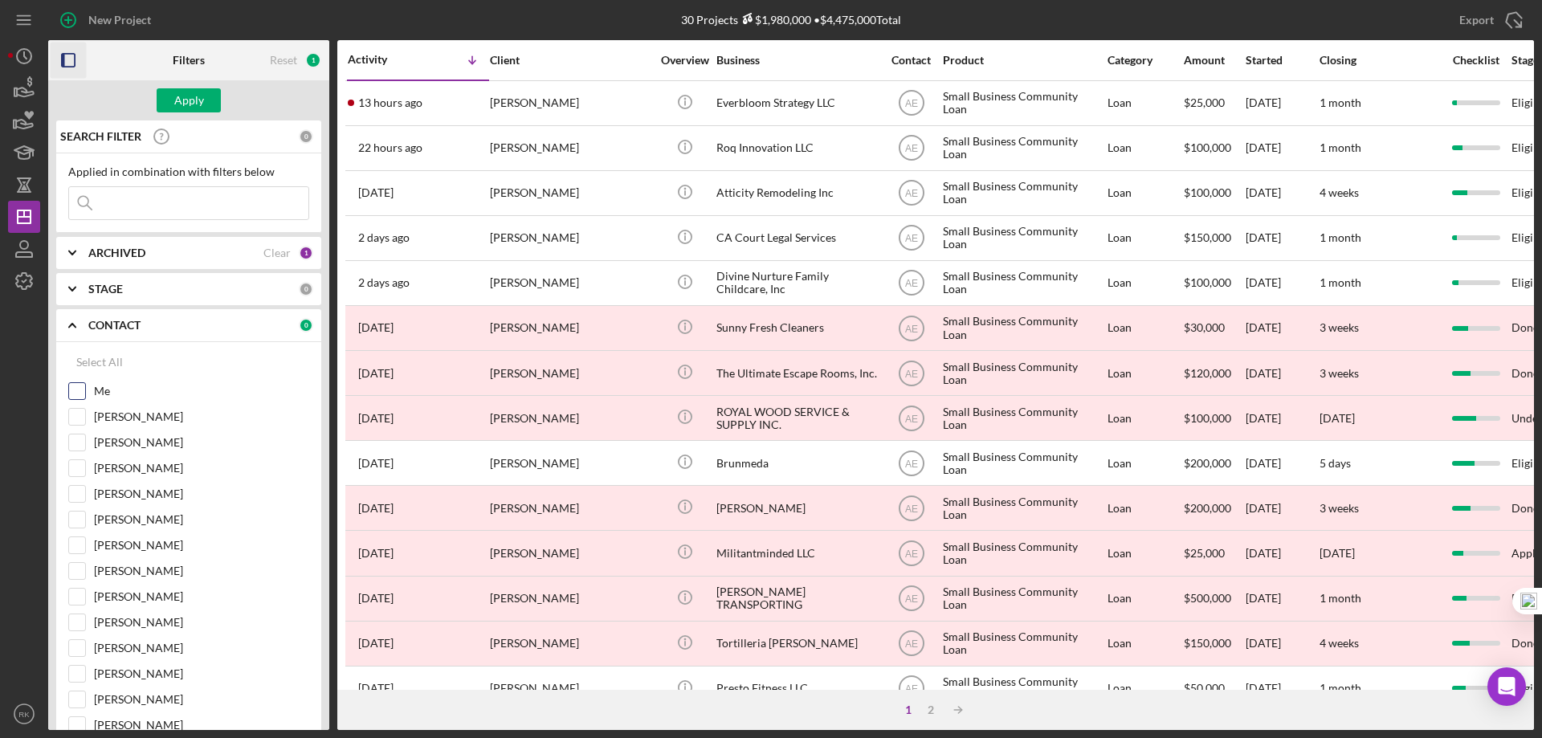
click at [75, 392] on input "Me" at bounding box center [77, 391] width 16 height 16
checkbox input "true"
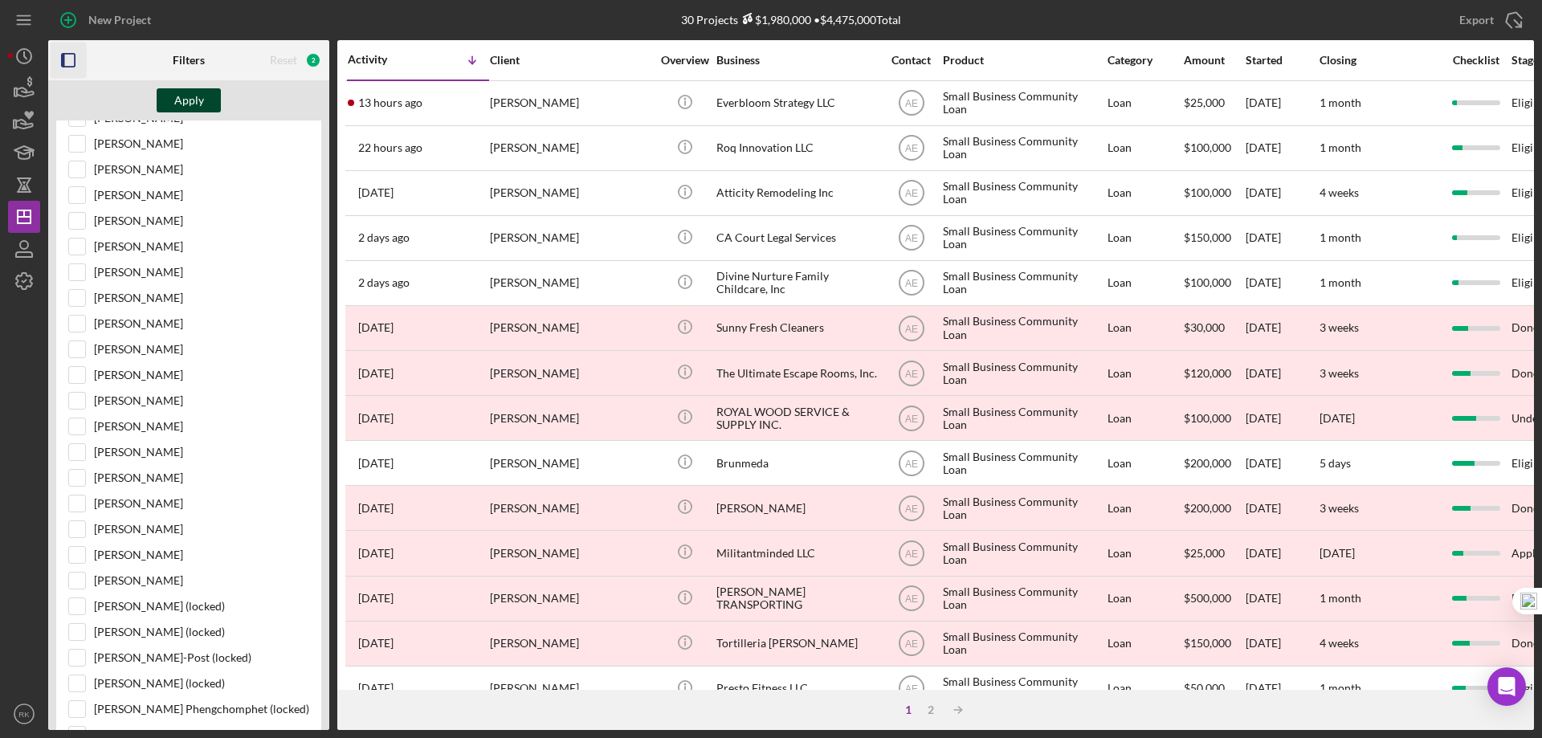
scroll to position [349, 0]
click at [189, 102] on div "Apply" at bounding box center [189, 100] width 30 height 24
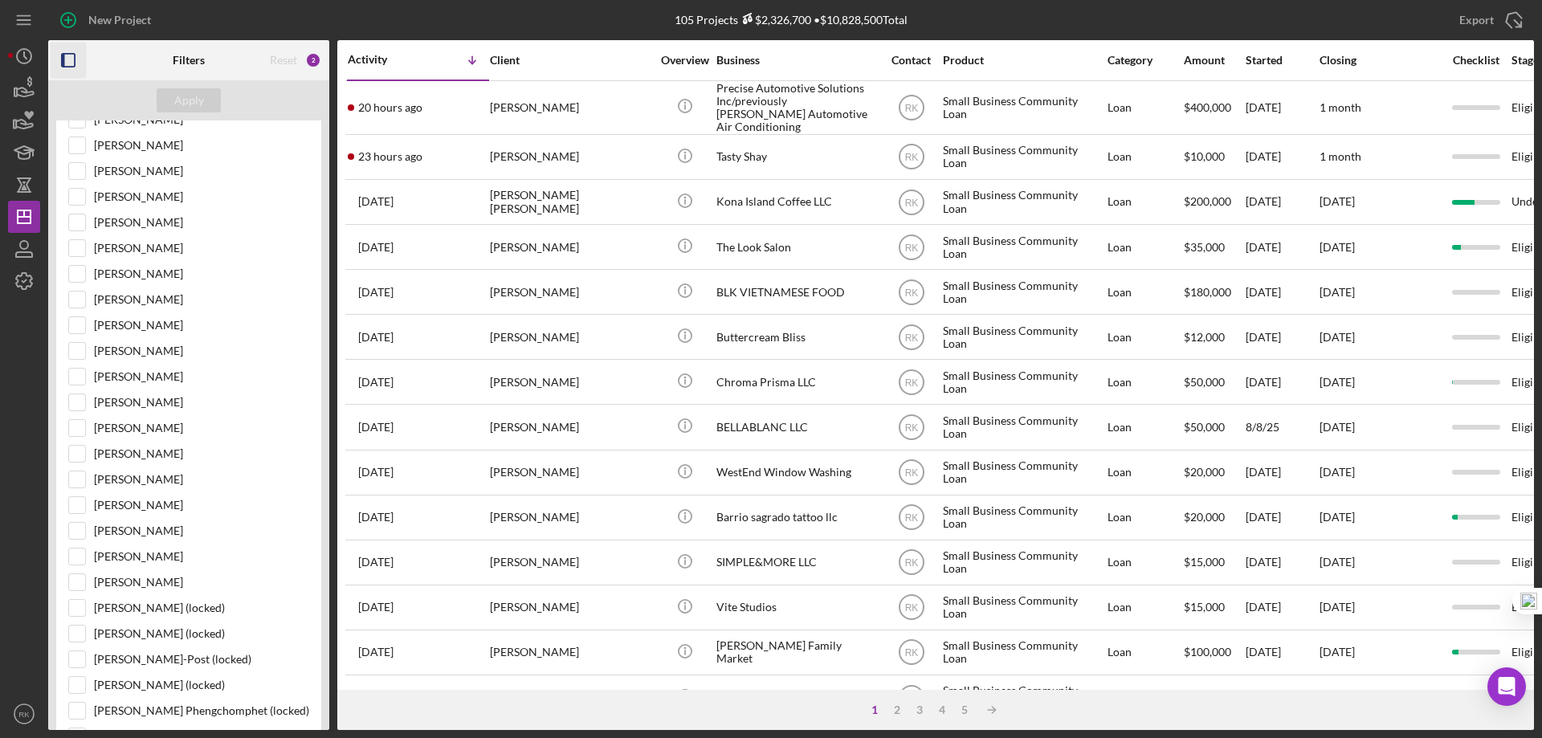
click at [66, 60] on icon "button" at bounding box center [69, 61] width 36 height 36
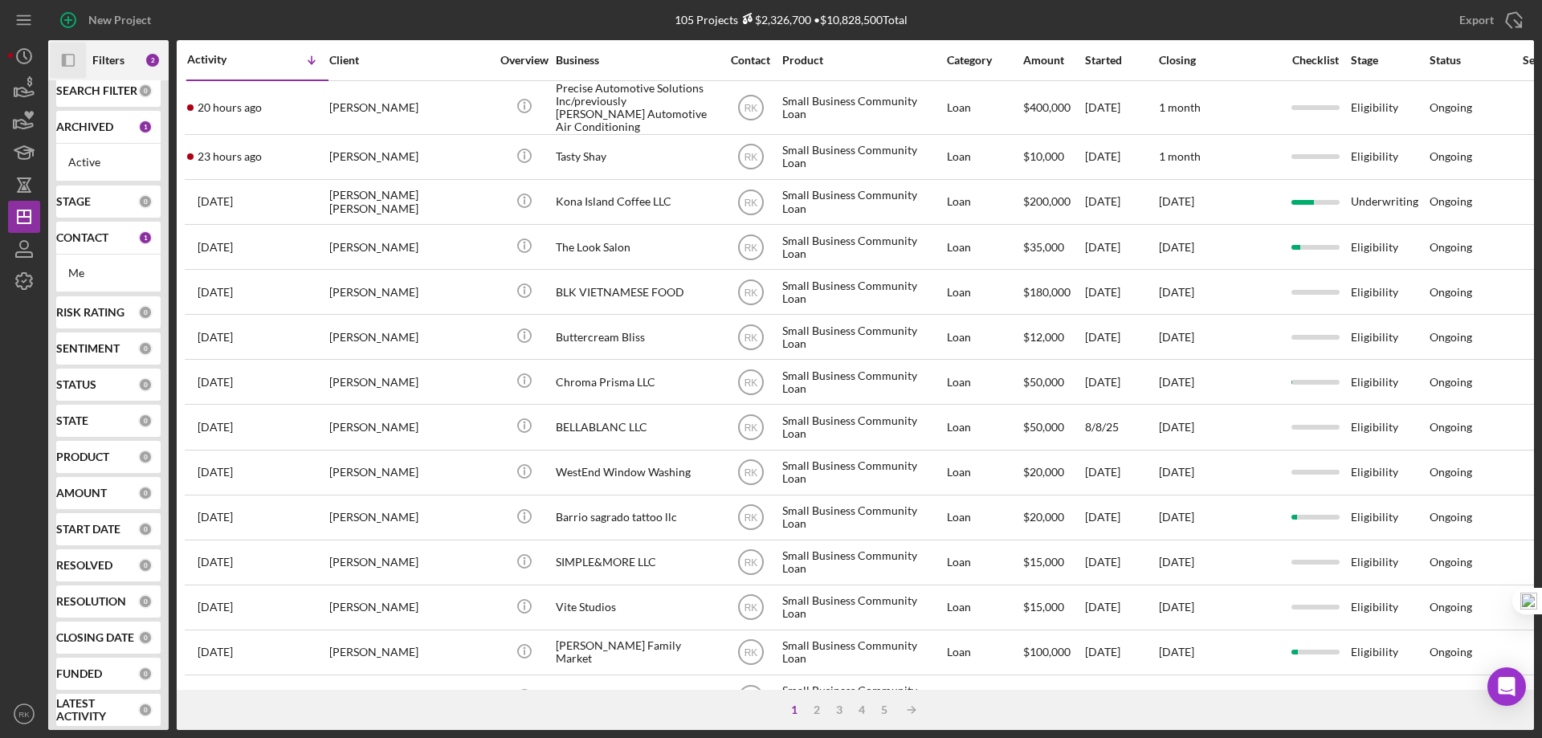
scroll to position [0, 0]
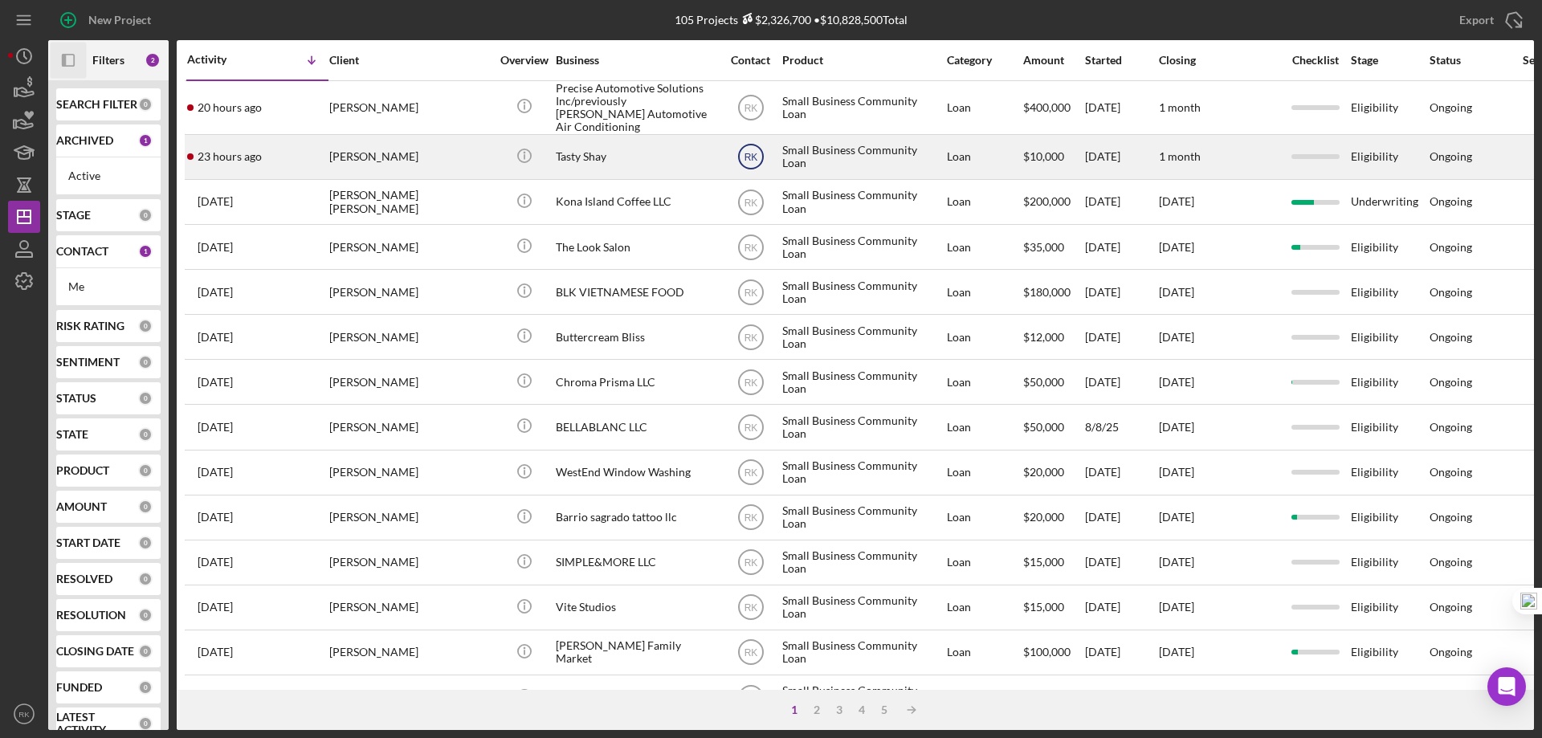
click at [756, 152] on text "RK" at bounding box center [751, 157] width 14 height 11
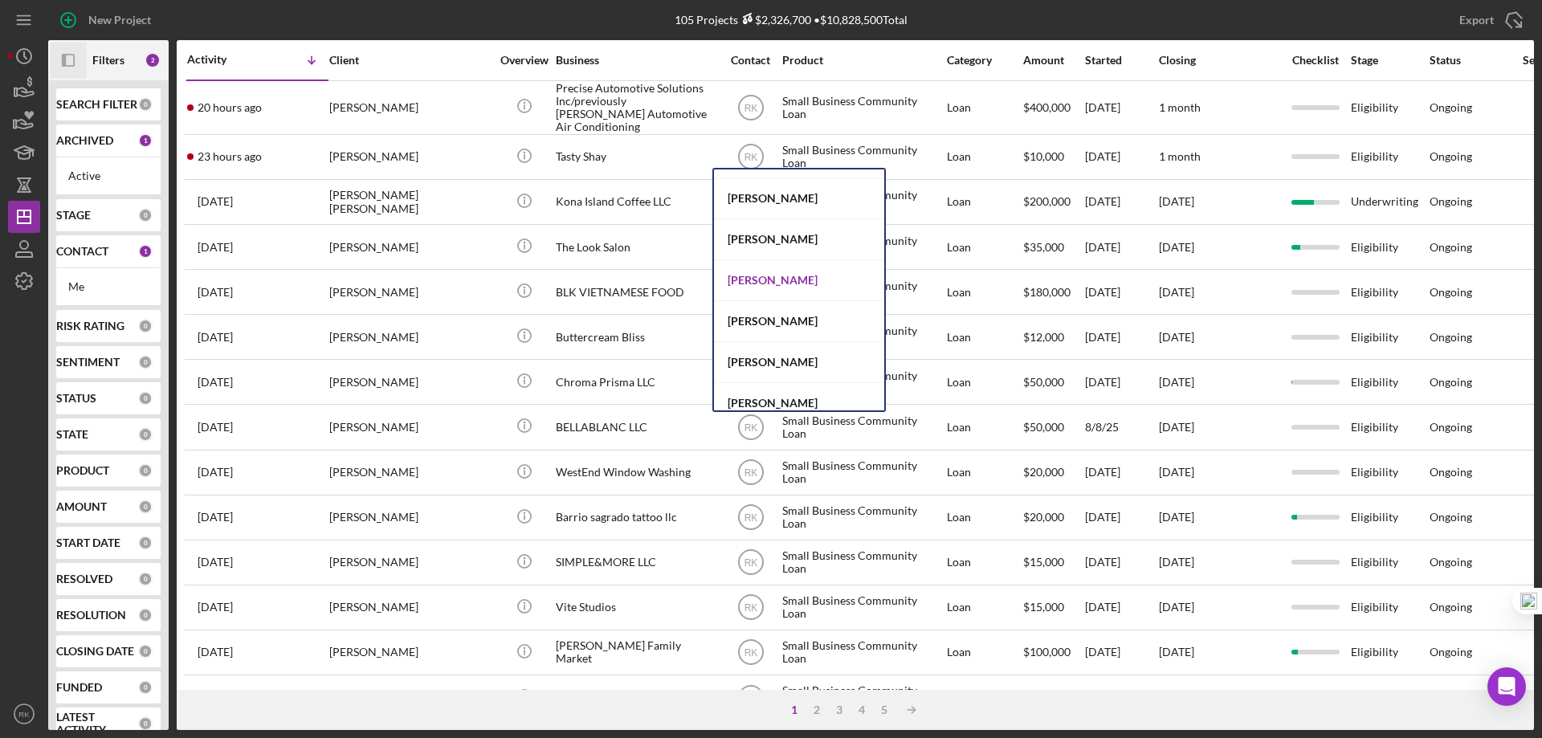
scroll to position [659, 0]
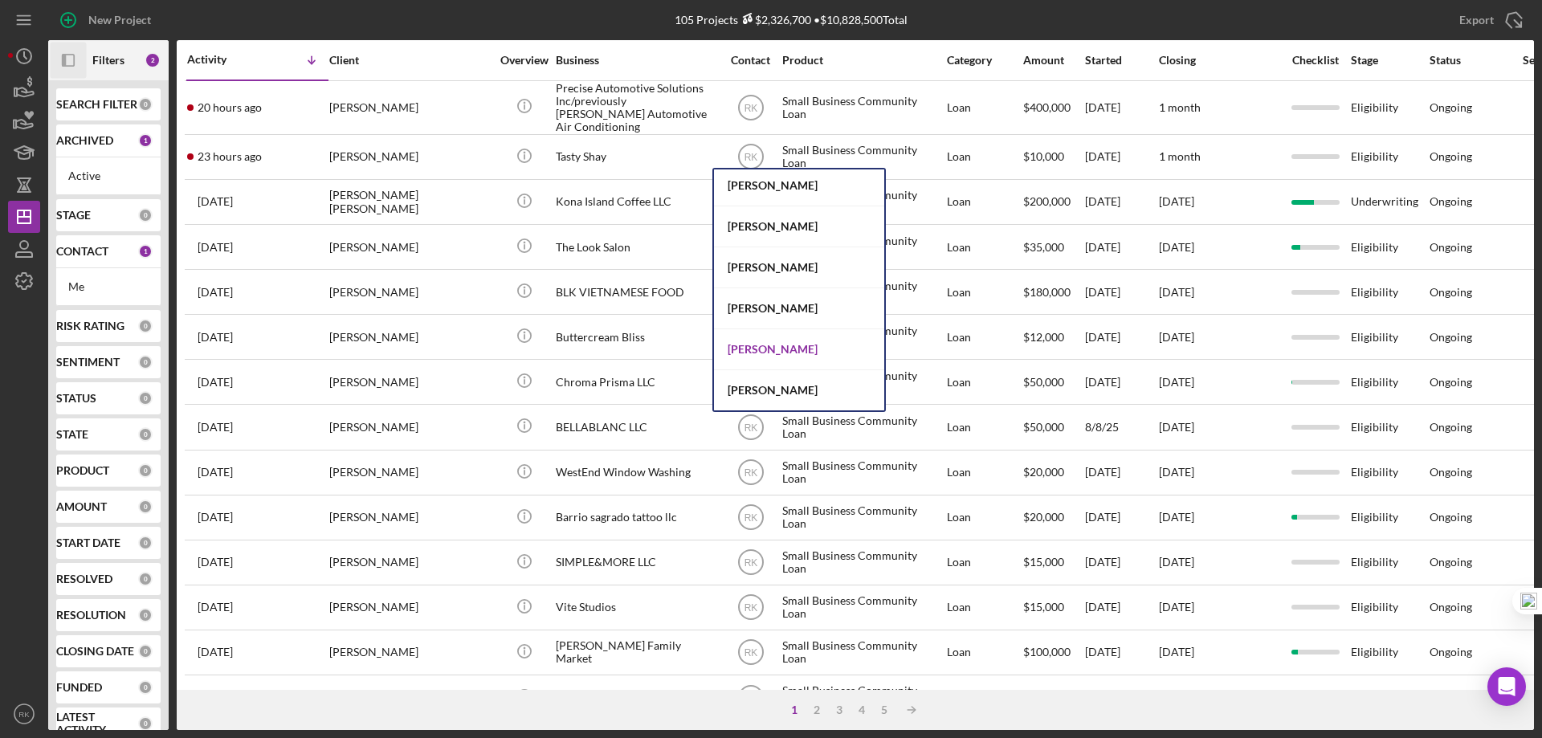
click at [796, 351] on div "Alberto Enriquez" at bounding box center [799, 349] width 170 height 41
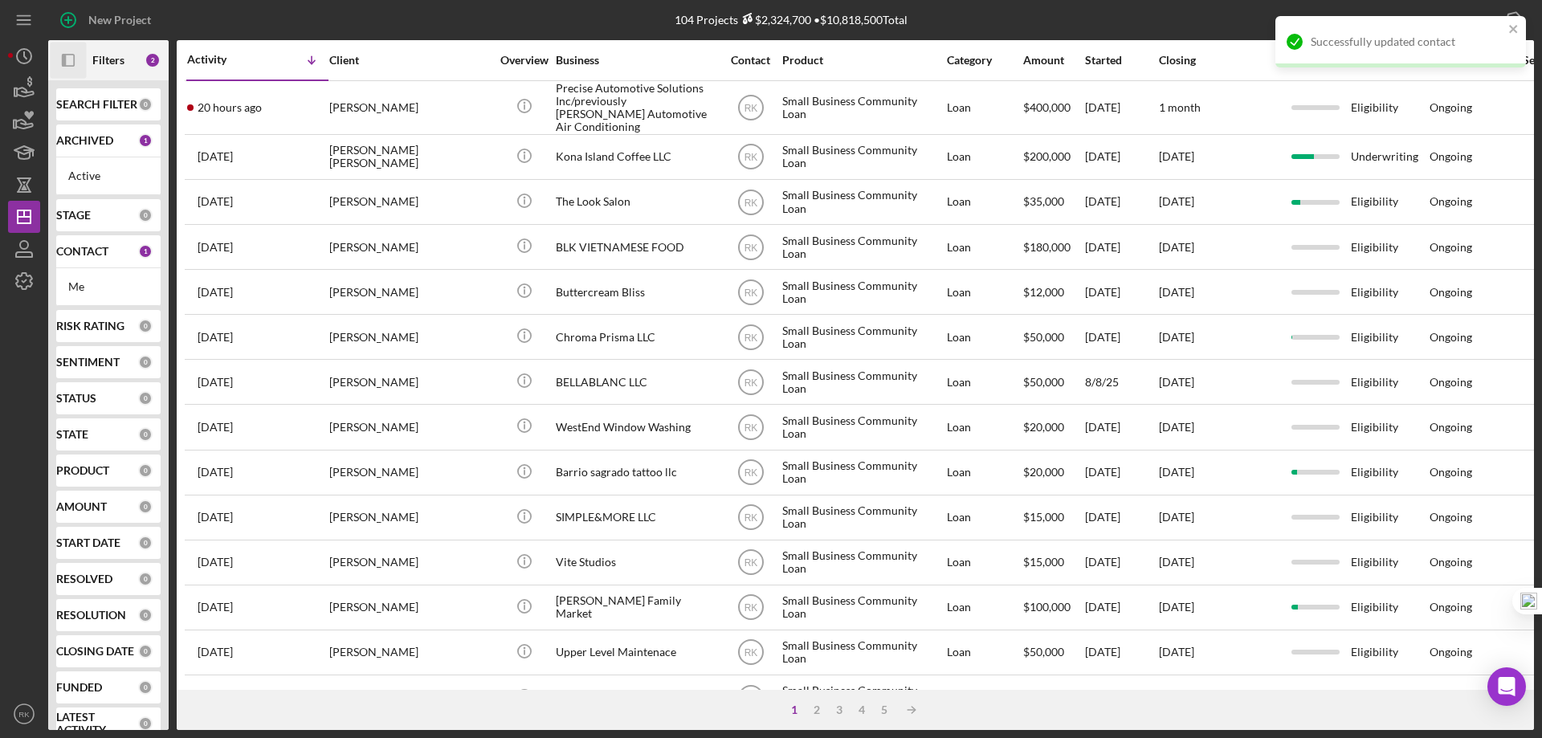
click at [753, 102] on text "RK" at bounding box center [751, 107] width 14 height 11
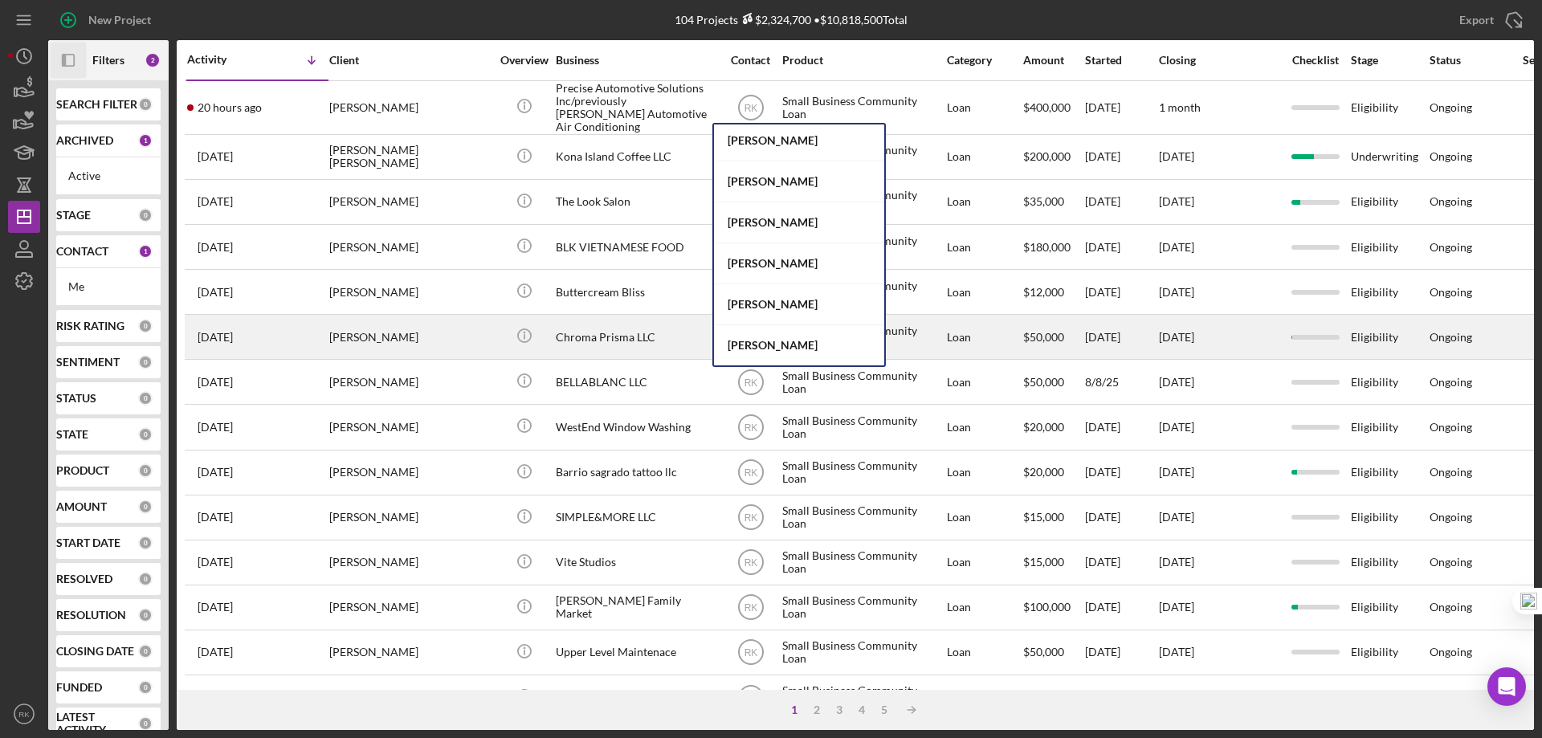
click at [783, 305] on div "Alberto Enriquez" at bounding box center [799, 304] width 170 height 41
